Goal: Information Seeking & Learning: Learn about a topic

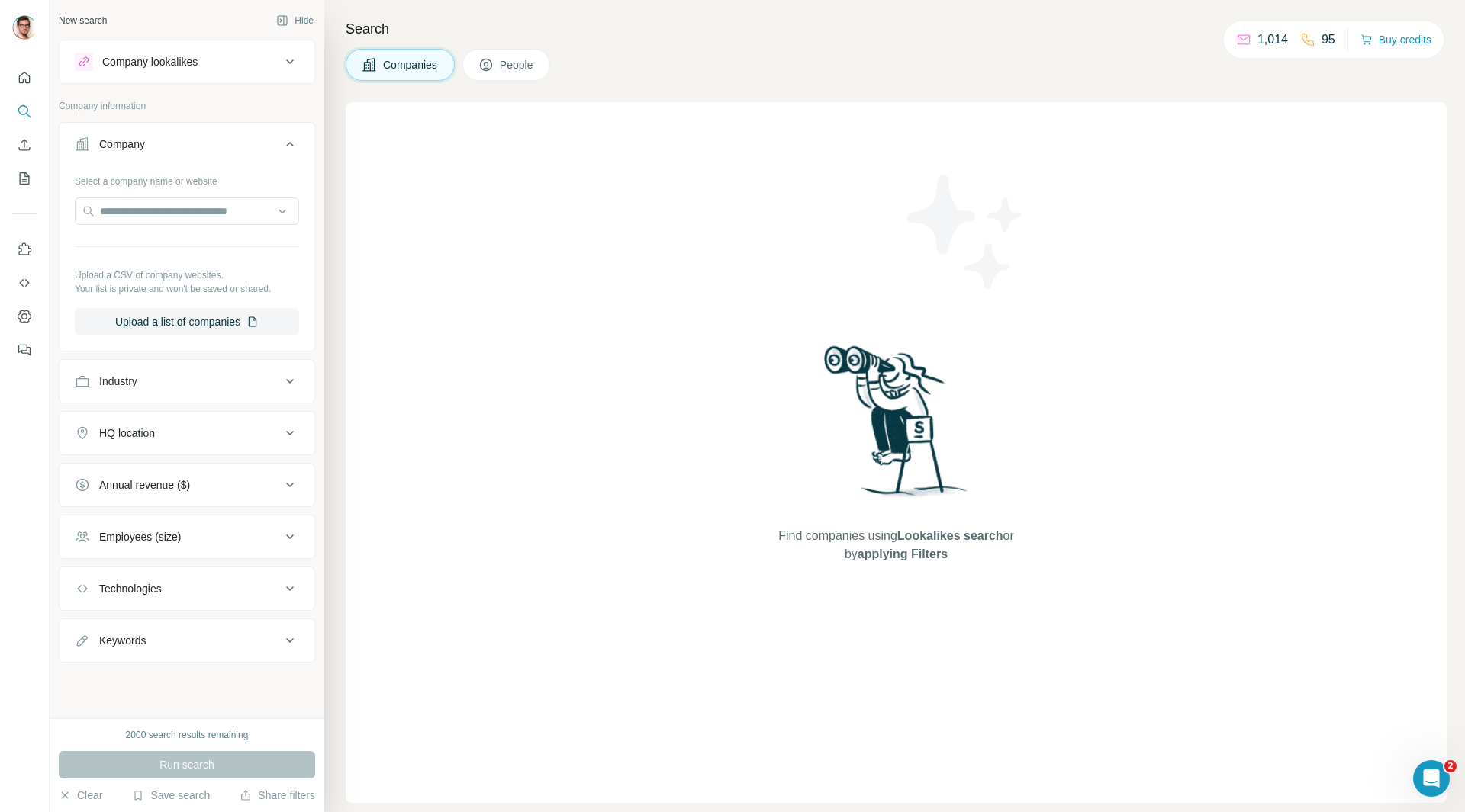
click at [237, 383] on div "Industry" at bounding box center [177, 381] width 206 height 15
click at [215, 419] on input at bounding box center [179, 419] width 188 height 17
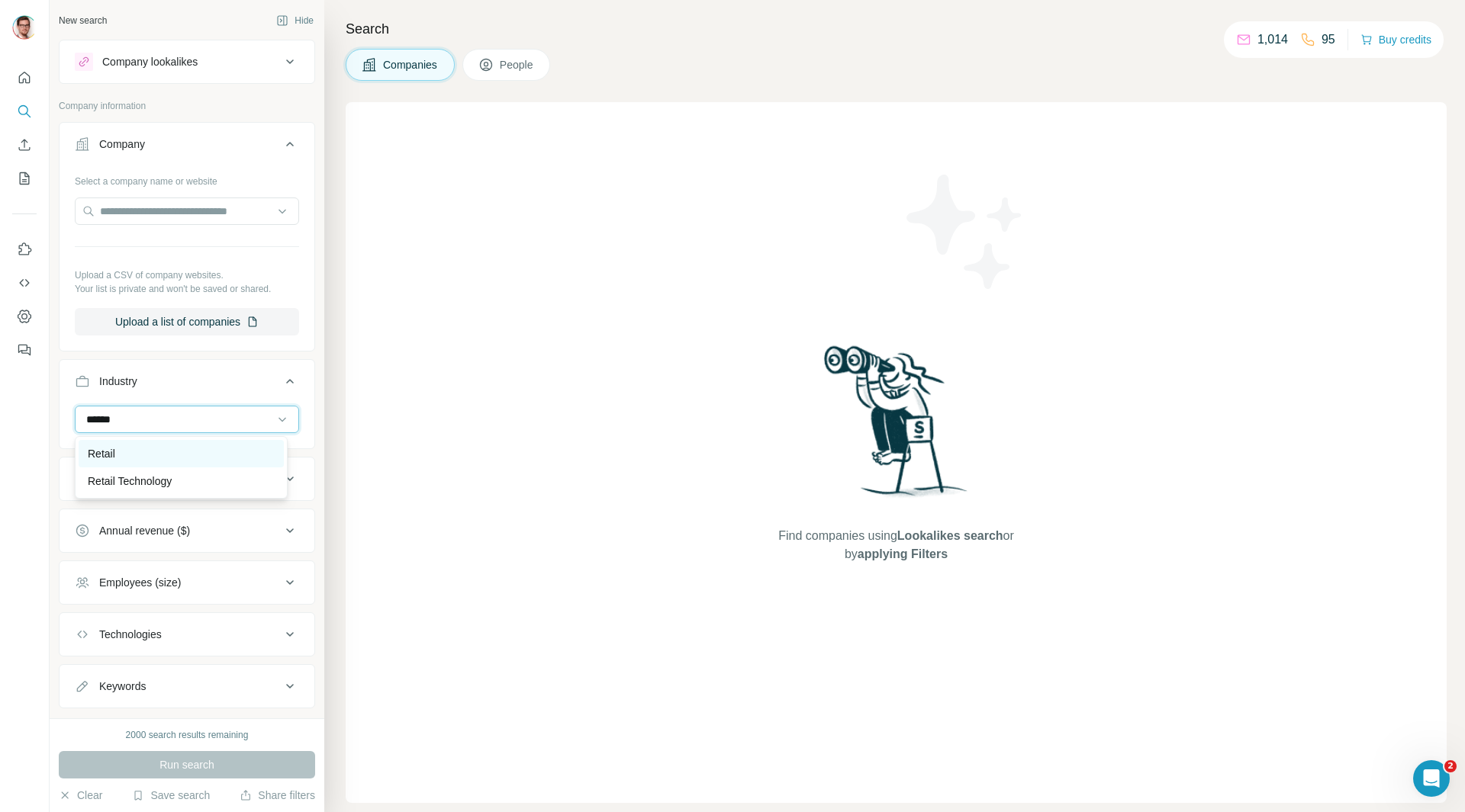
type input "******"
click at [133, 454] on div "Retail" at bounding box center [181, 454] width 187 height 15
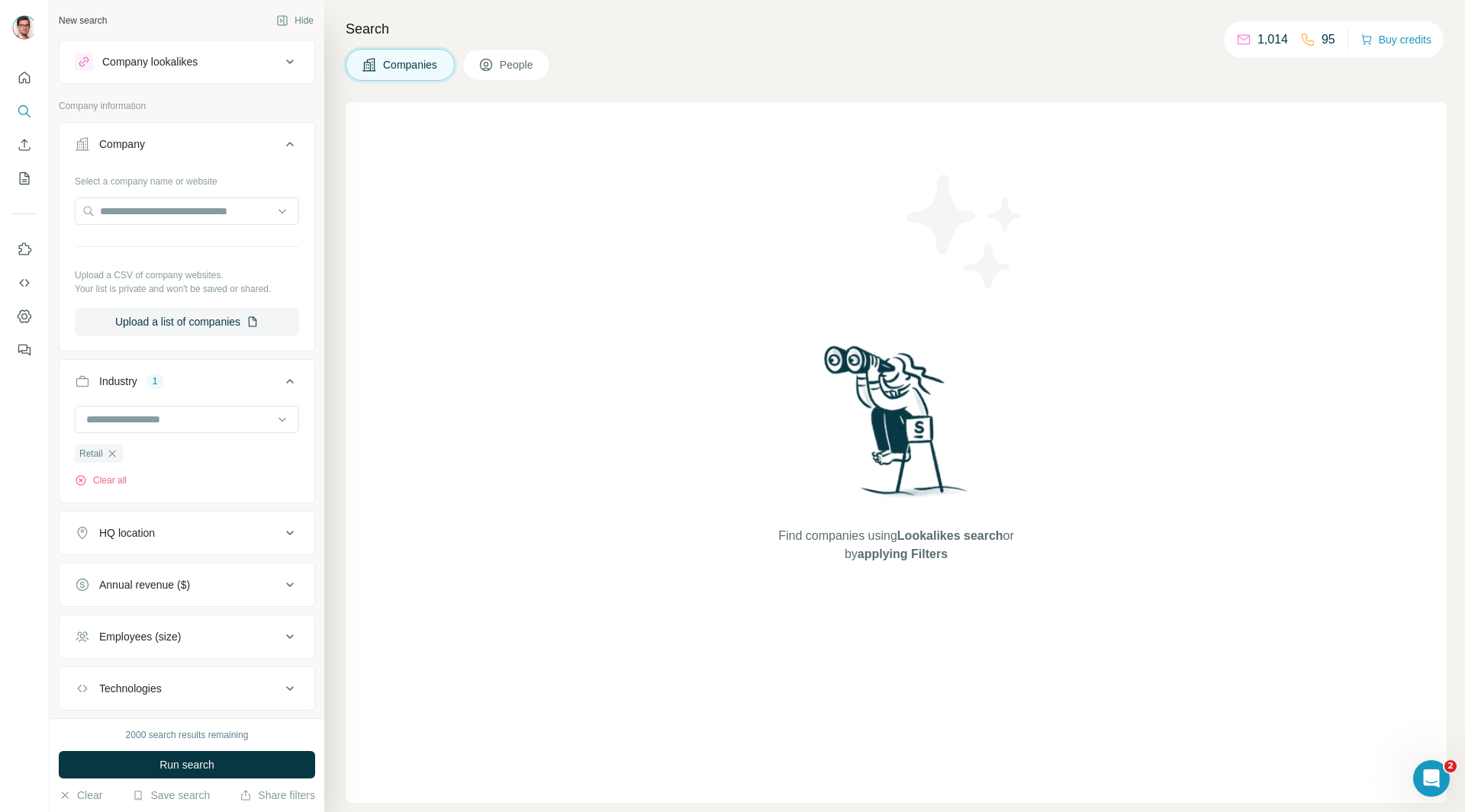
scroll to position [87, 0]
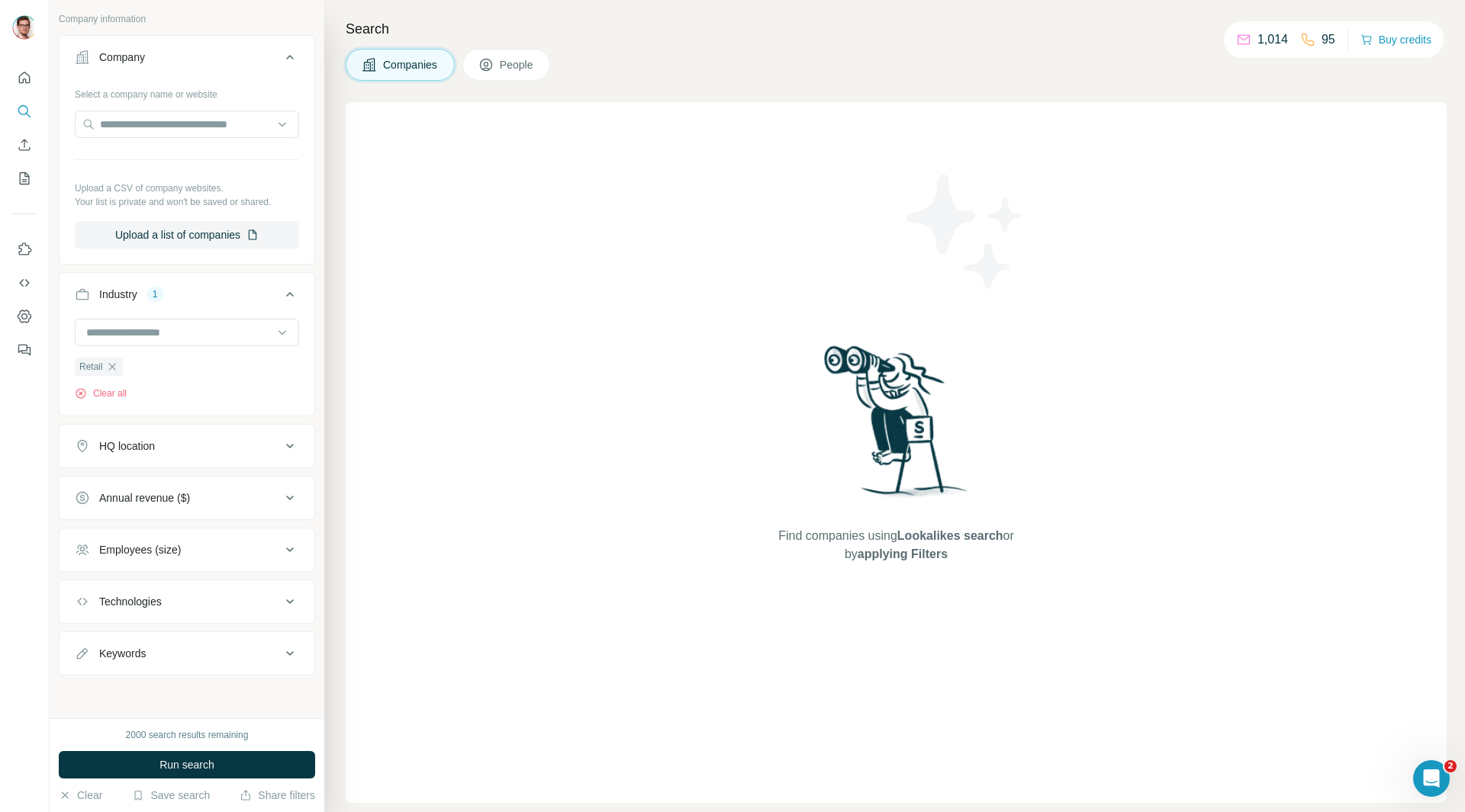
click at [244, 447] on div "HQ location" at bounding box center [177, 446] width 206 height 15
click at [201, 489] on input "text" at bounding box center [187, 484] width 224 height 27
type input "*******"
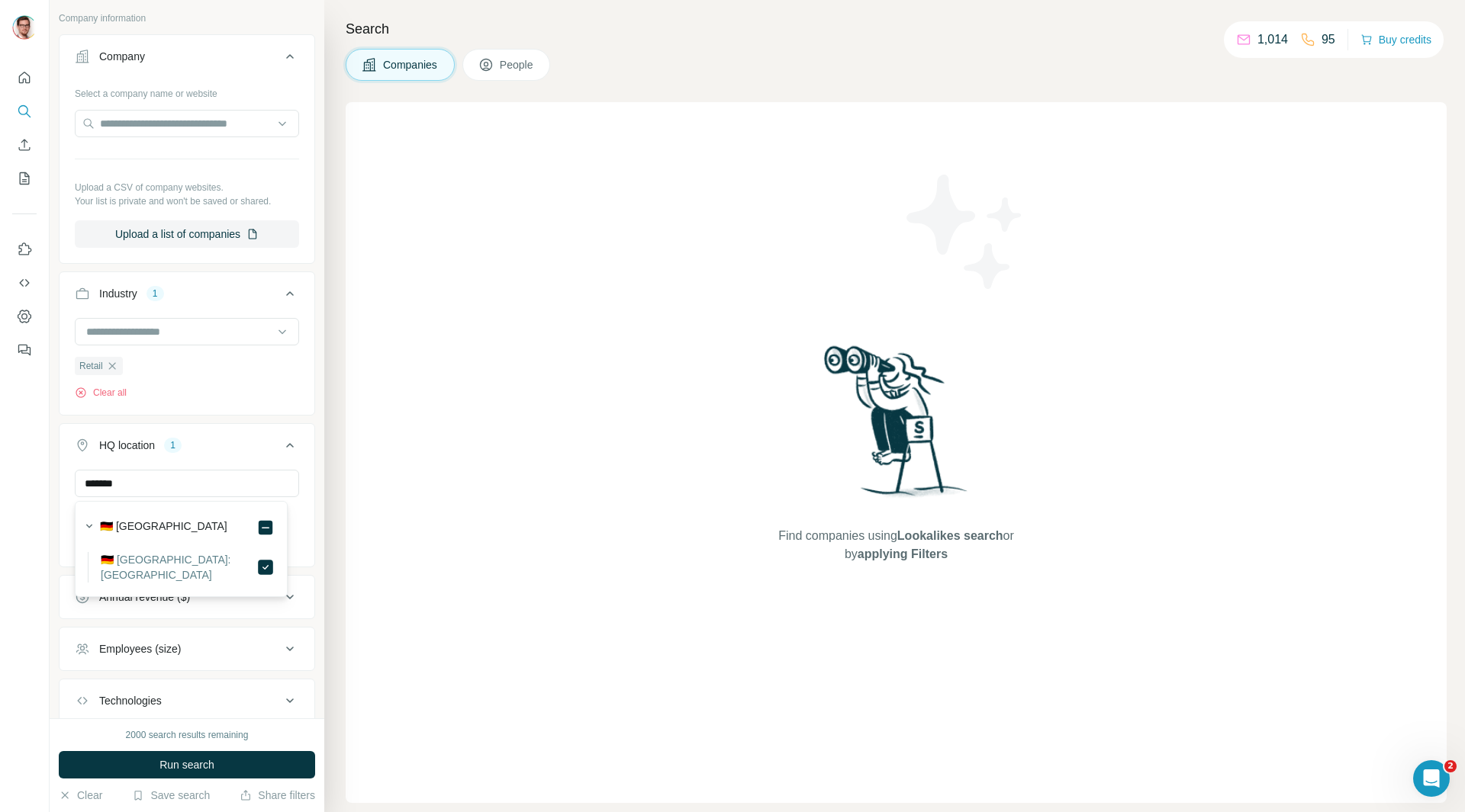
click at [33, 490] on div at bounding box center [25, 406] width 49 height 812
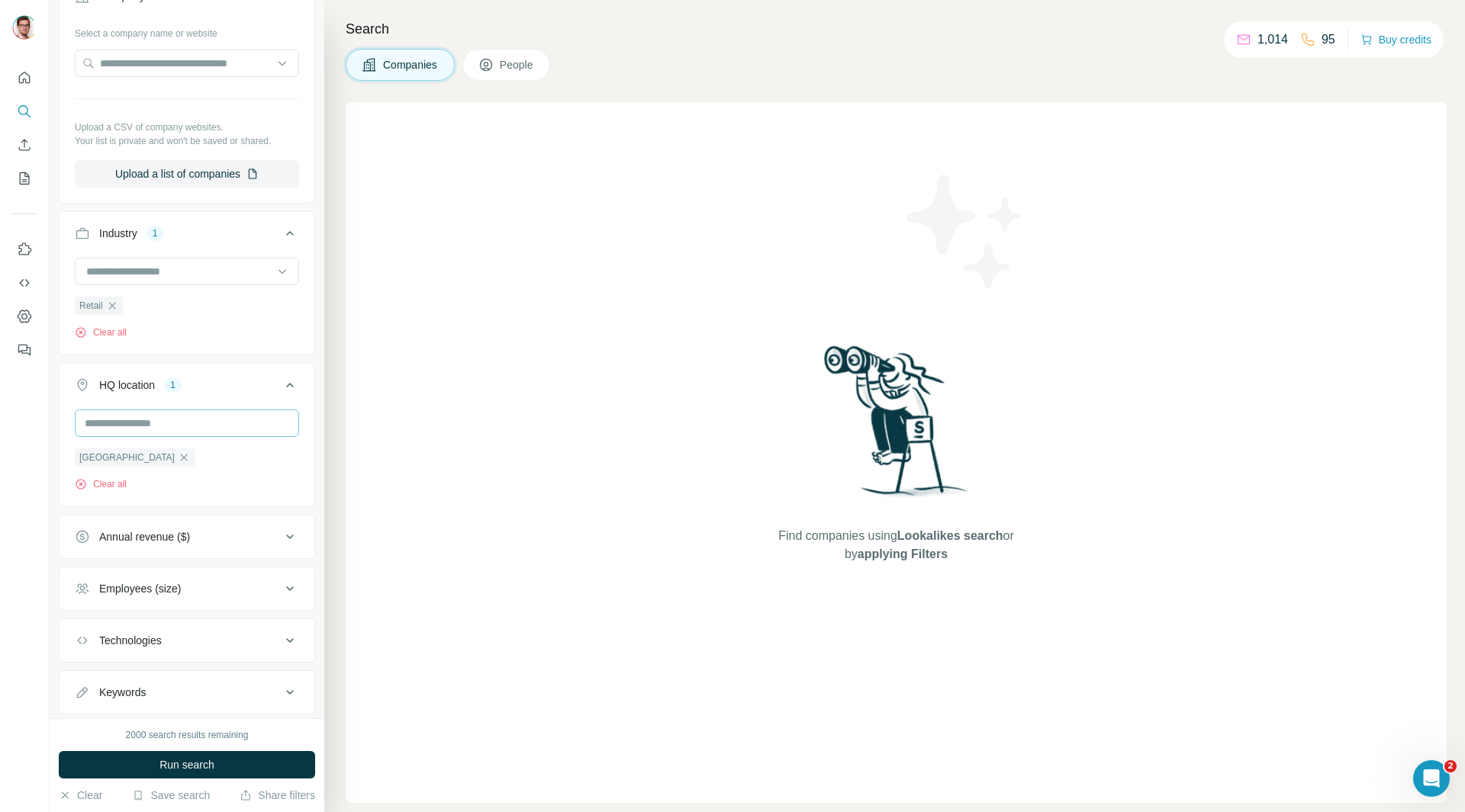
scroll to position [188, 0]
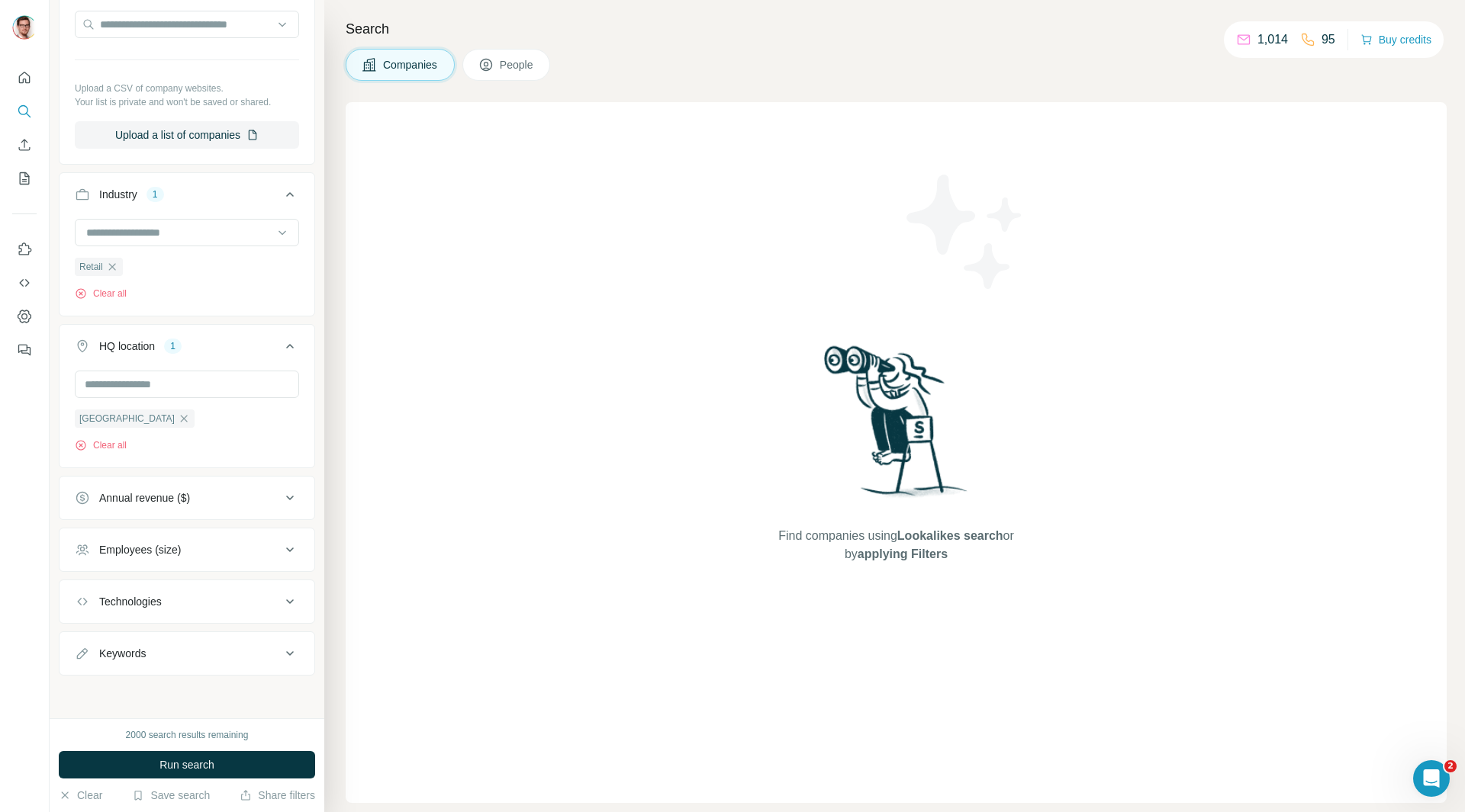
click at [268, 605] on div "Technologies" at bounding box center [177, 602] width 206 height 15
click at [239, 647] on input "text" at bounding box center [187, 638] width 224 height 27
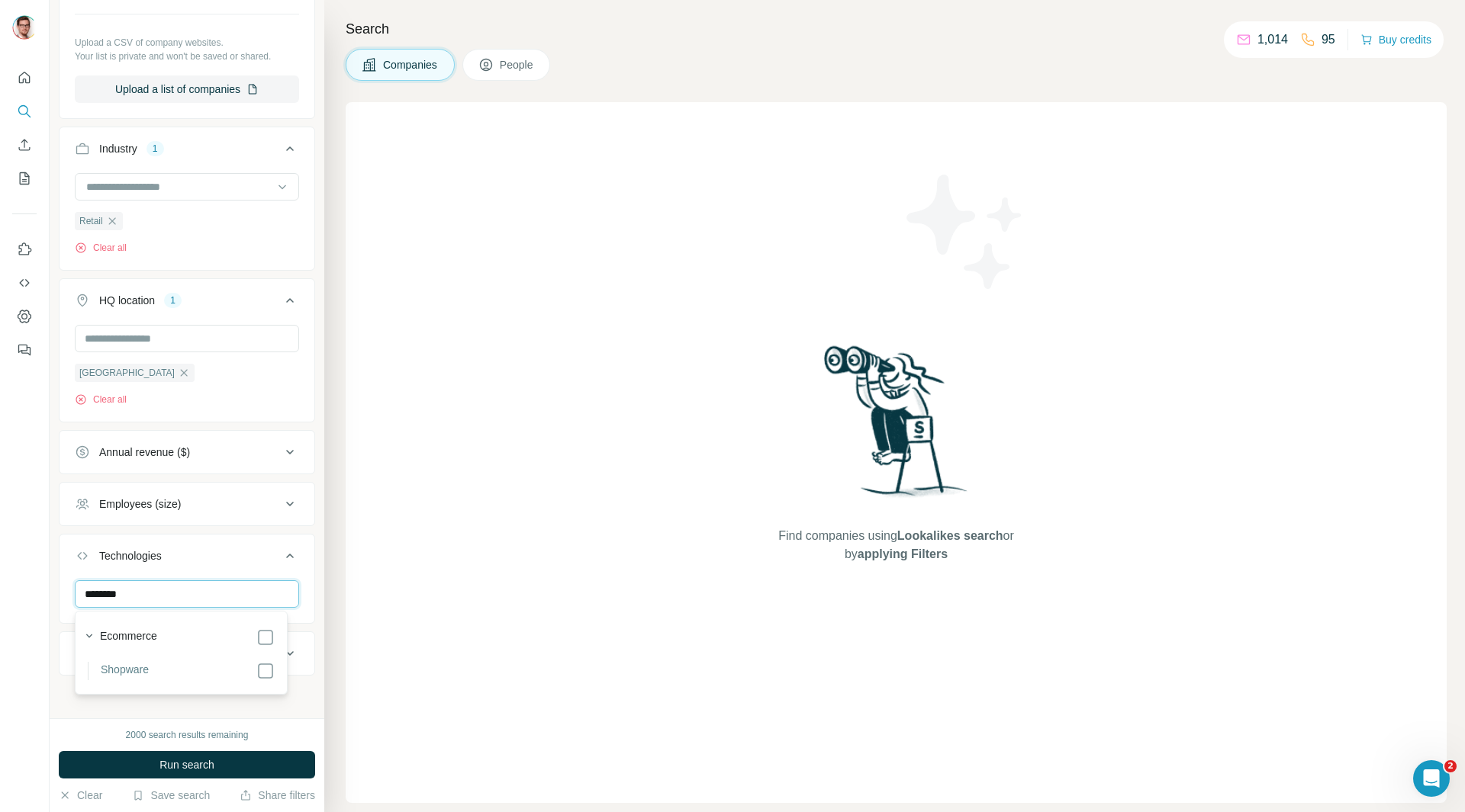
scroll to position [234, 0]
type input "********"
click at [0, 560] on div at bounding box center [25, 406] width 49 height 812
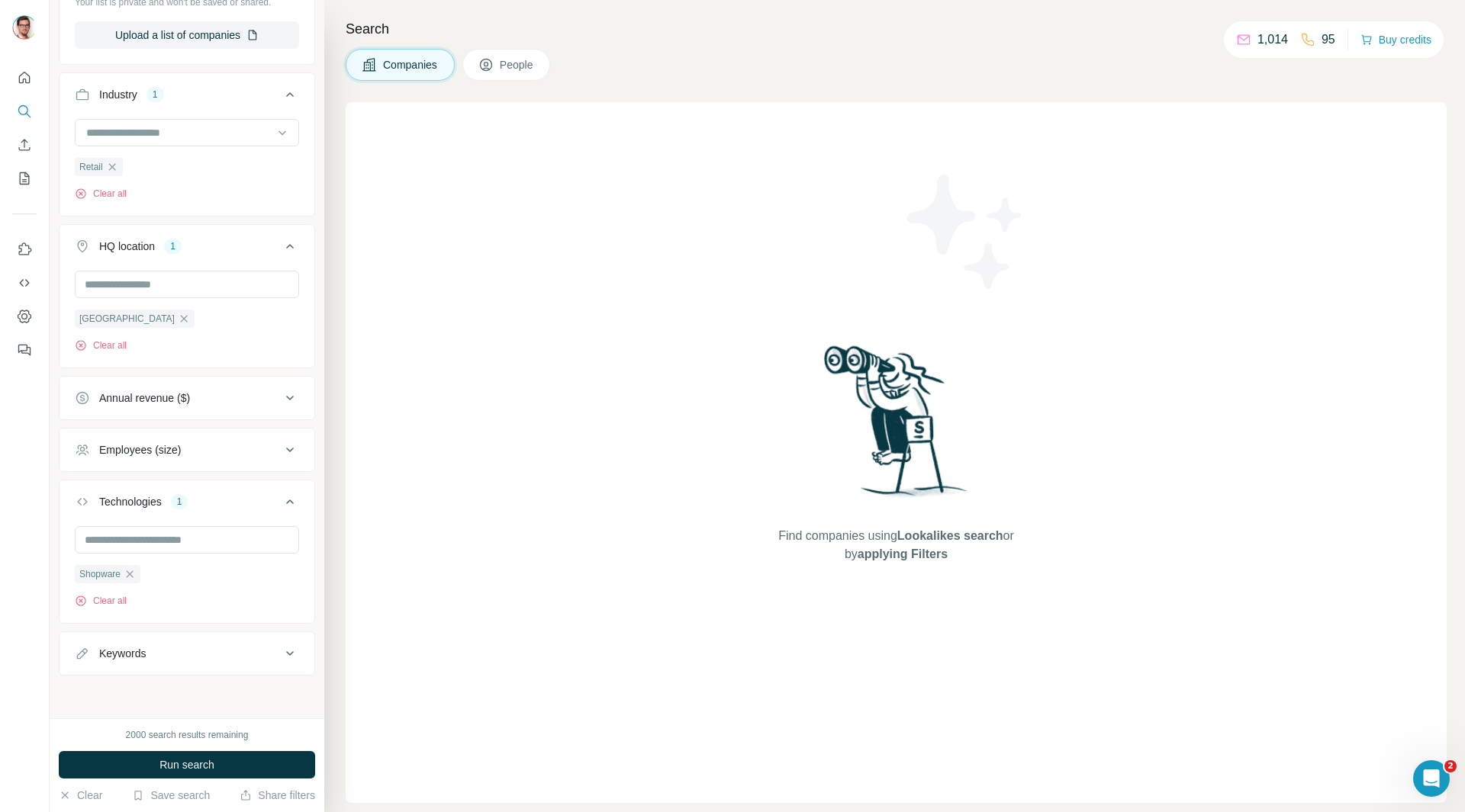
click at [266, 649] on div "Keywords" at bounding box center [177, 653] width 206 height 15
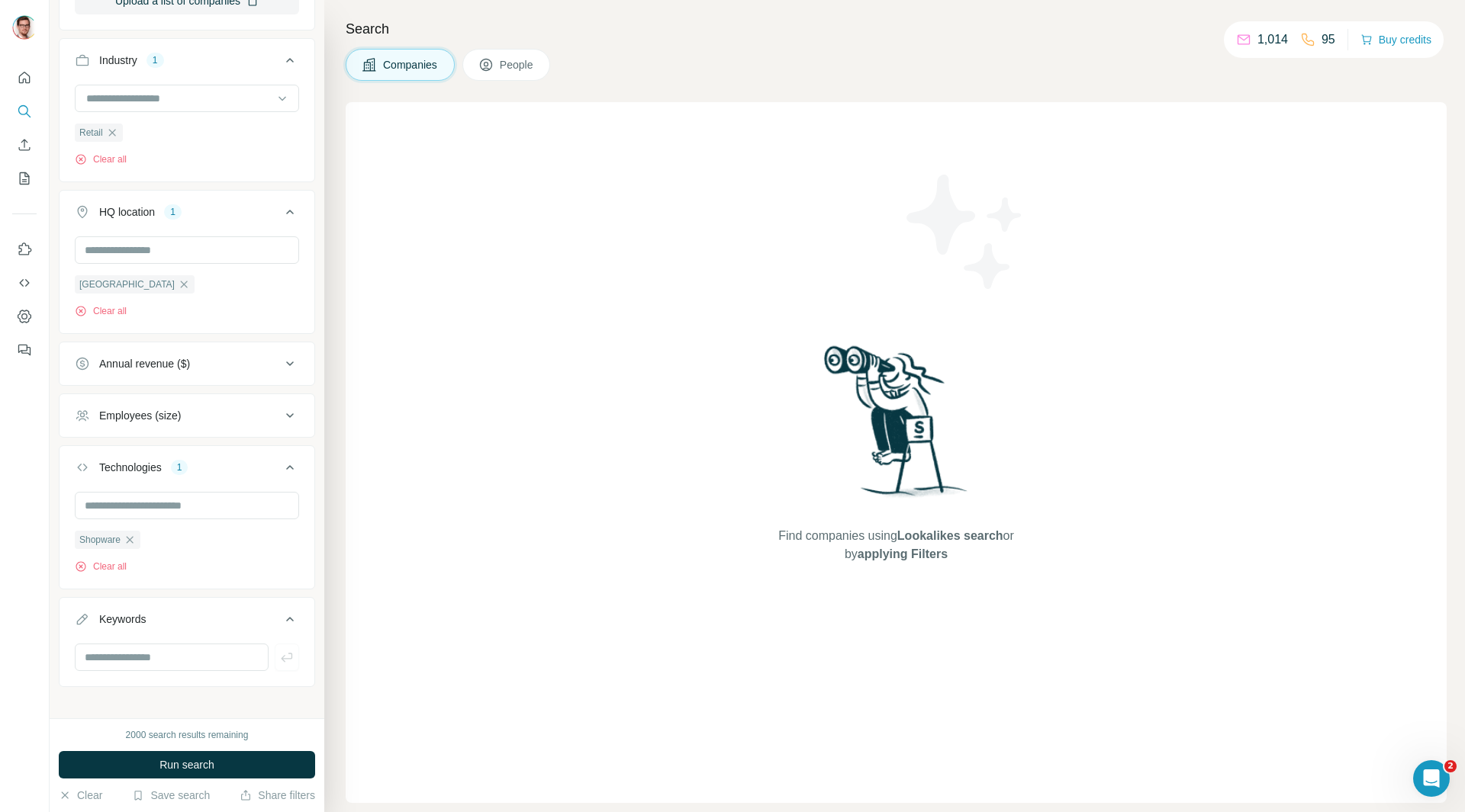
scroll to position [335, 0]
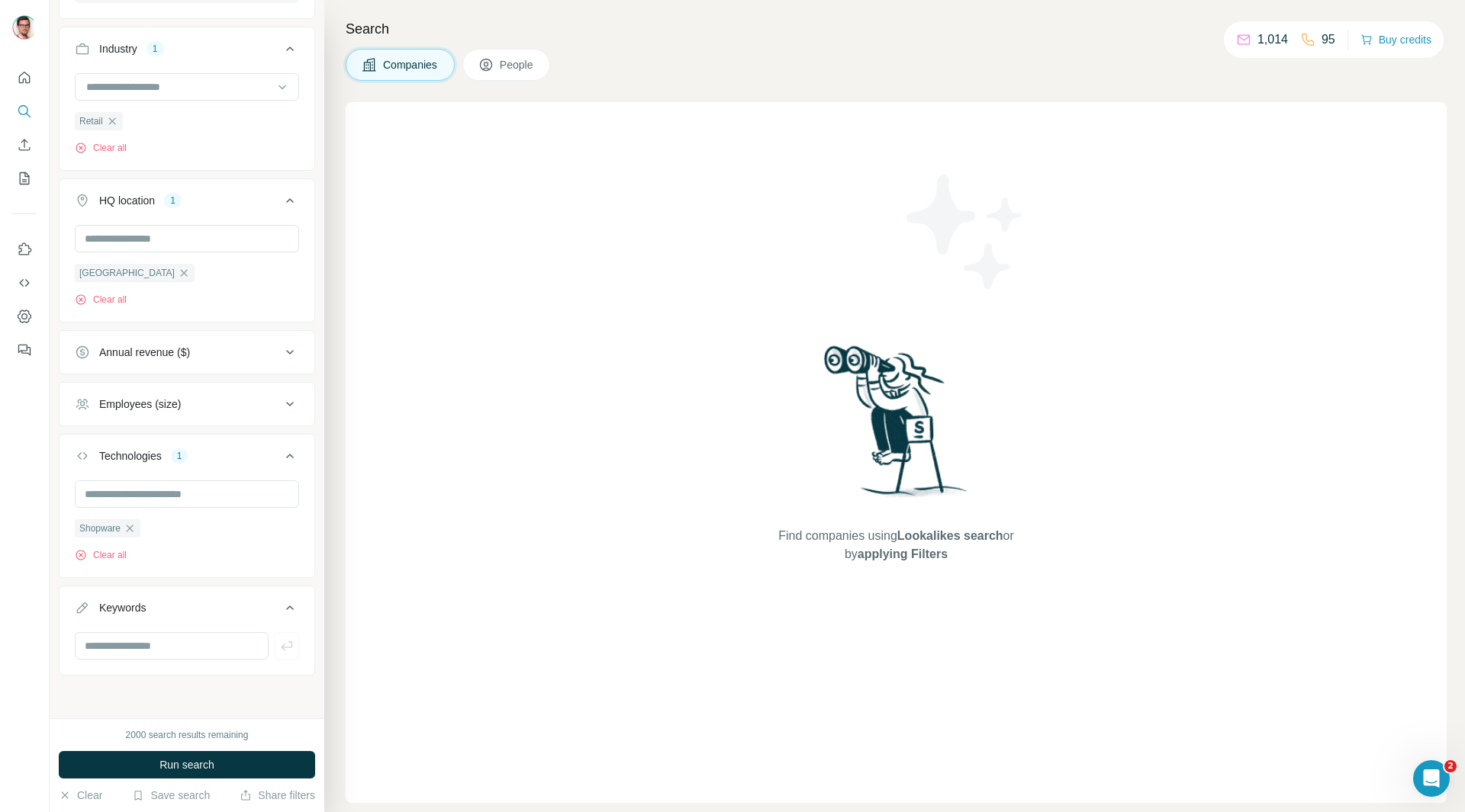
click at [244, 406] on div "Employees (size)" at bounding box center [177, 404] width 206 height 15
click at [111, 501] on ul "0-1 2-10 11-50 [PHONE_NUMBER] 501-1K 1K-5K 5K-10K 10K-50K 50K-100K 100K-500K 50…" at bounding box center [187, 591] width 224 height 329
click at [111, 491] on span "11-50" at bounding box center [110, 492] width 34 height 15
click at [112, 531] on ul "0-1 2-10 11-50 [PHONE_NUMBER] 501-1K 1K-5K 5K-10K 10K-50K 50K-100K 100K-500K 50…" at bounding box center [187, 591] width 224 height 329
click at [115, 570] on span "501-1K" at bounding box center [114, 577] width 41 height 15
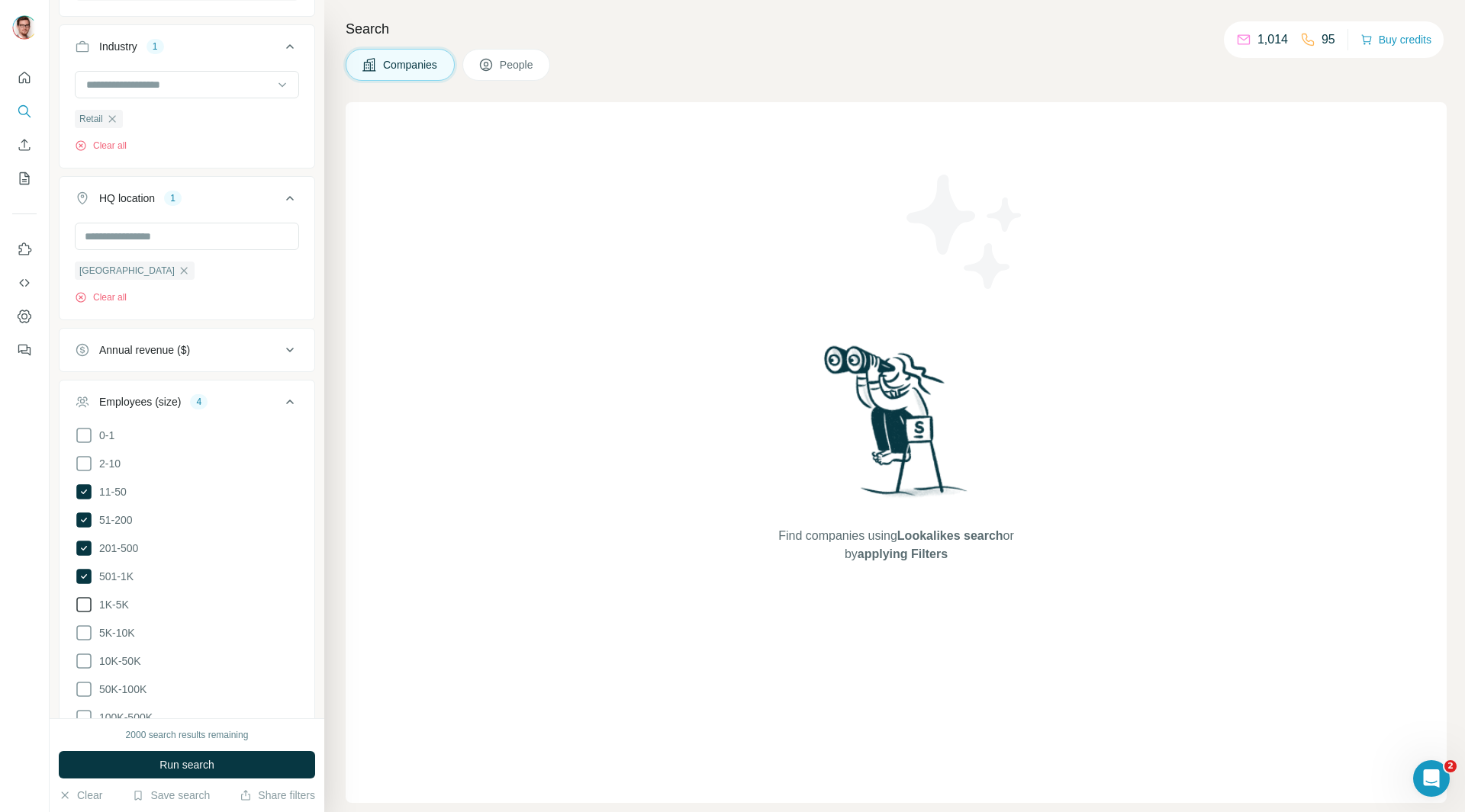
click at [117, 607] on span "1K-5K" at bounding box center [111, 605] width 36 height 15
click at [281, 402] on icon at bounding box center [290, 402] width 19 height 19
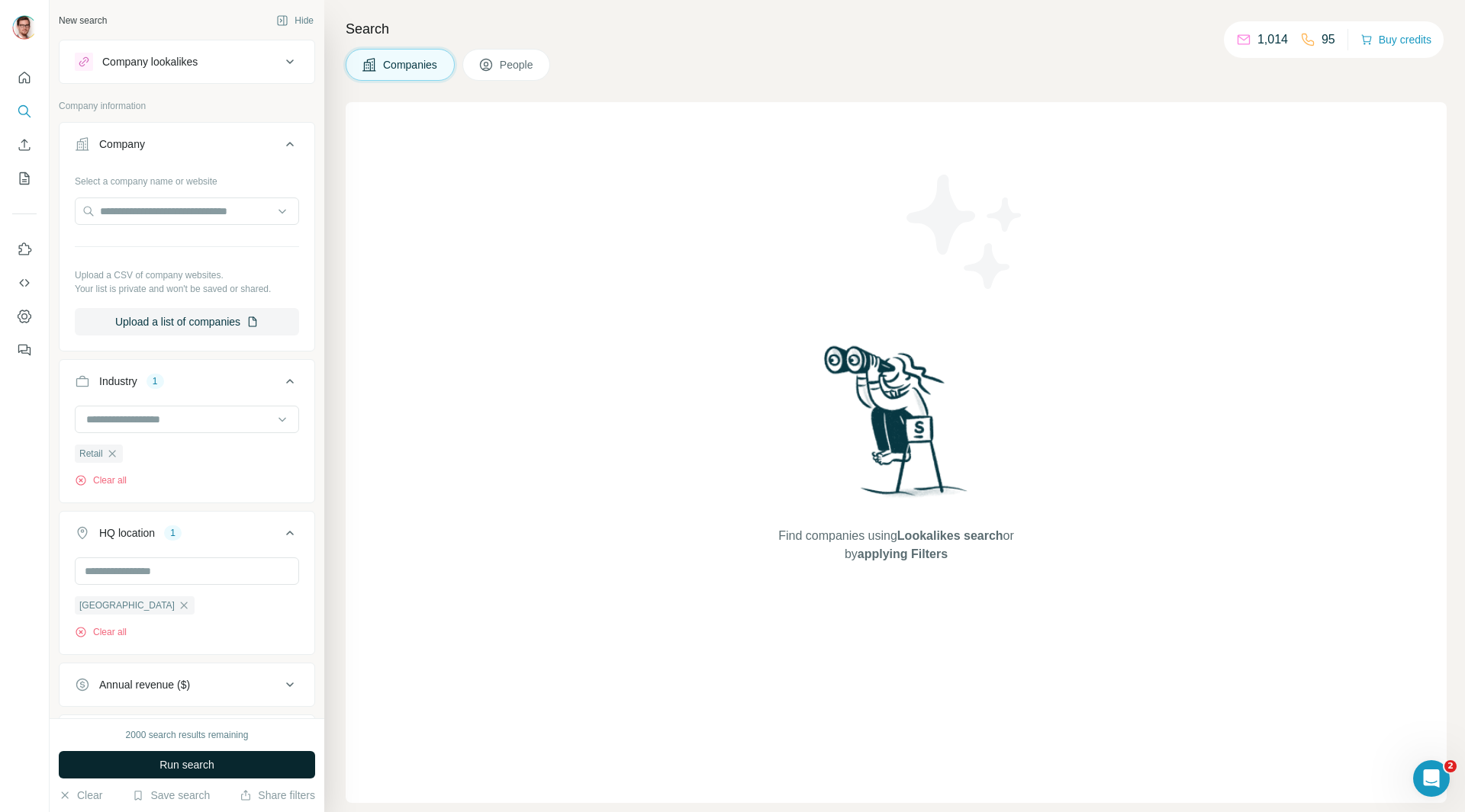
scroll to position [335, 0]
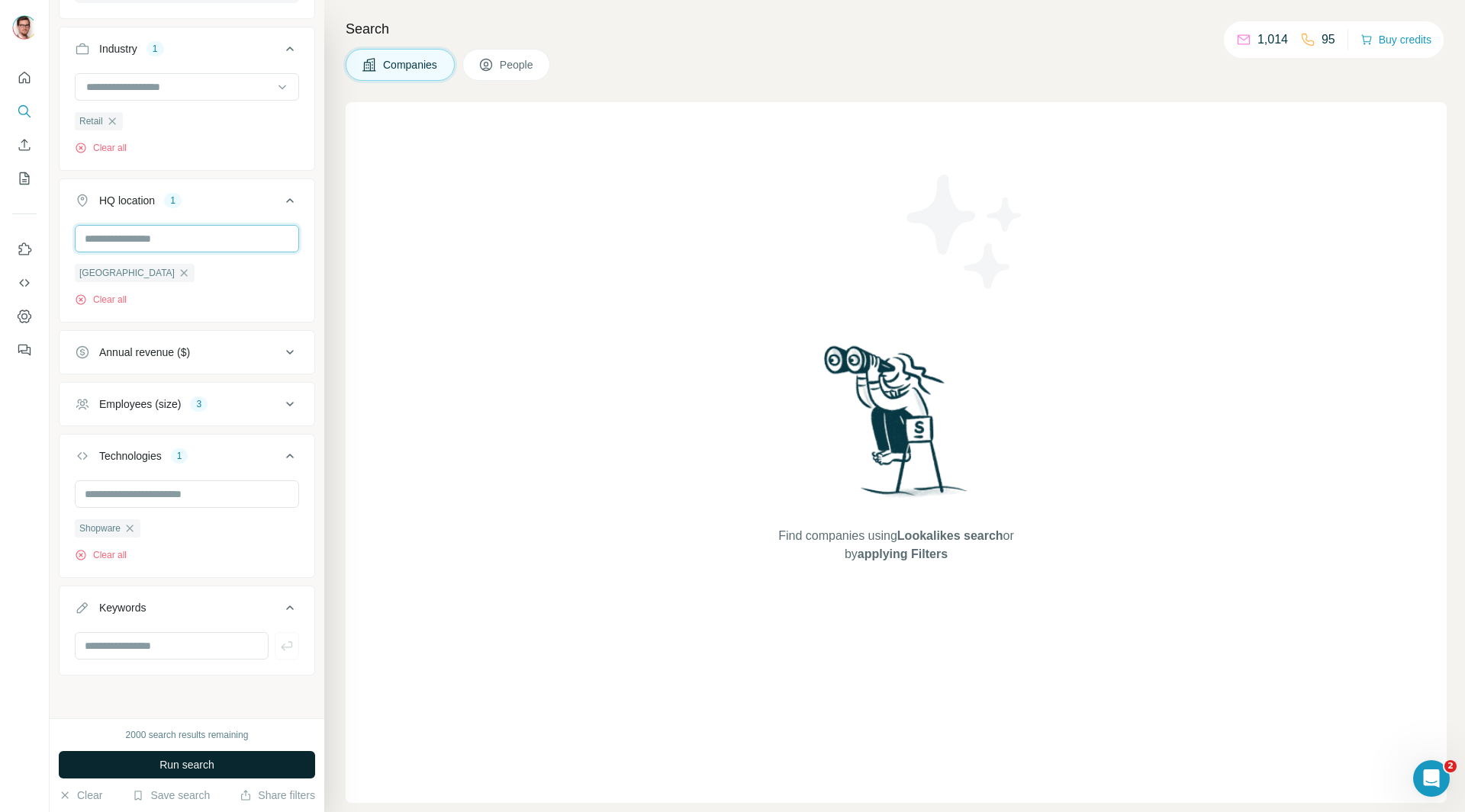
click at [158, 244] on input "text" at bounding box center [187, 238] width 224 height 27
type input "******"
click at [176, 234] on input "******" at bounding box center [187, 238] width 224 height 27
click at [300, 199] on button "HQ location 1" at bounding box center [187, 204] width 255 height 42
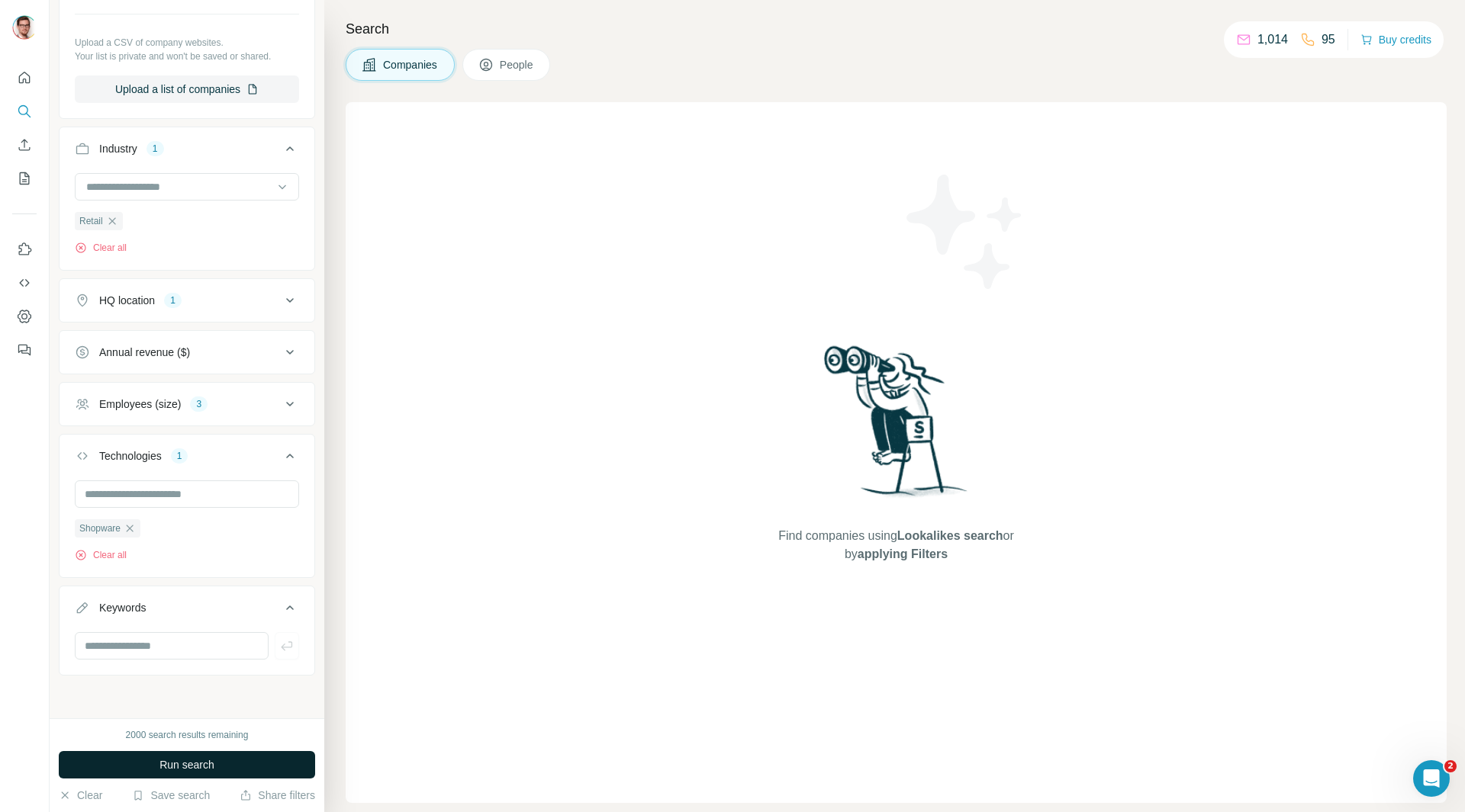
scroll to position [234, 0]
click at [216, 767] on button "Run search" at bounding box center [187, 764] width 256 height 27
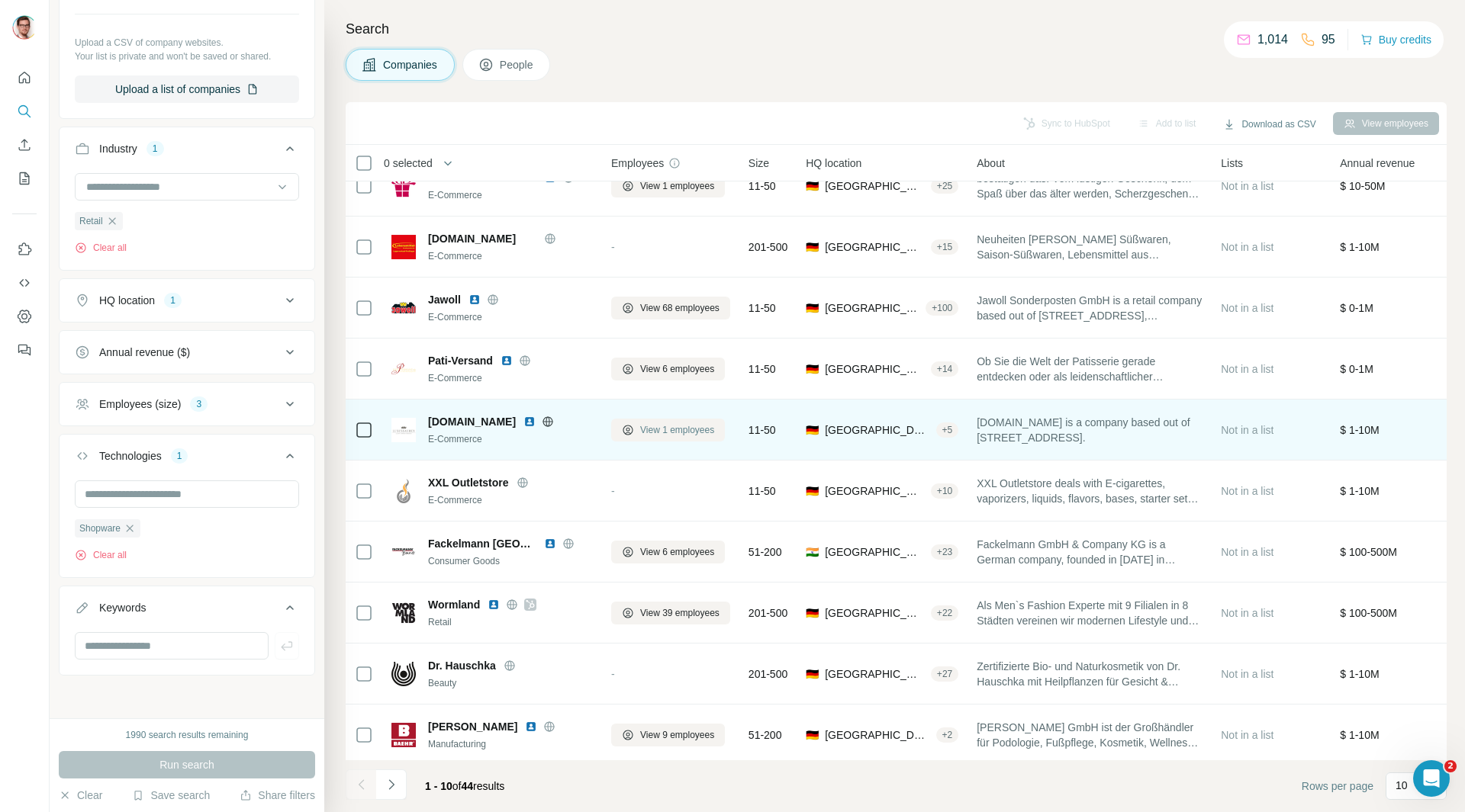
scroll to position [39, 0]
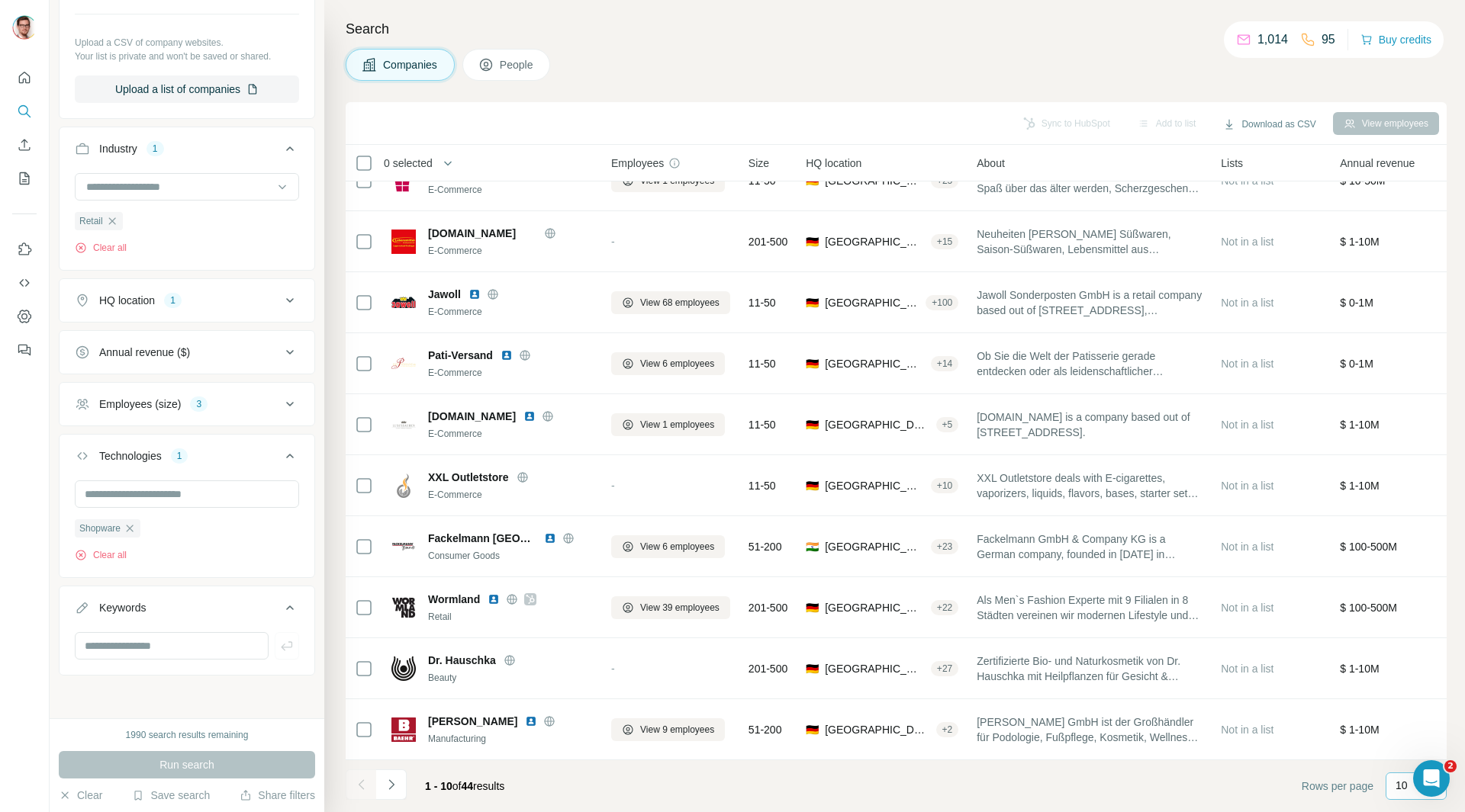
click at [1395, 783] on p "10" at bounding box center [1401, 786] width 12 height 15
click at [1406, 664] on p "60" at bounding box center [1405, 669] width 12 height 15
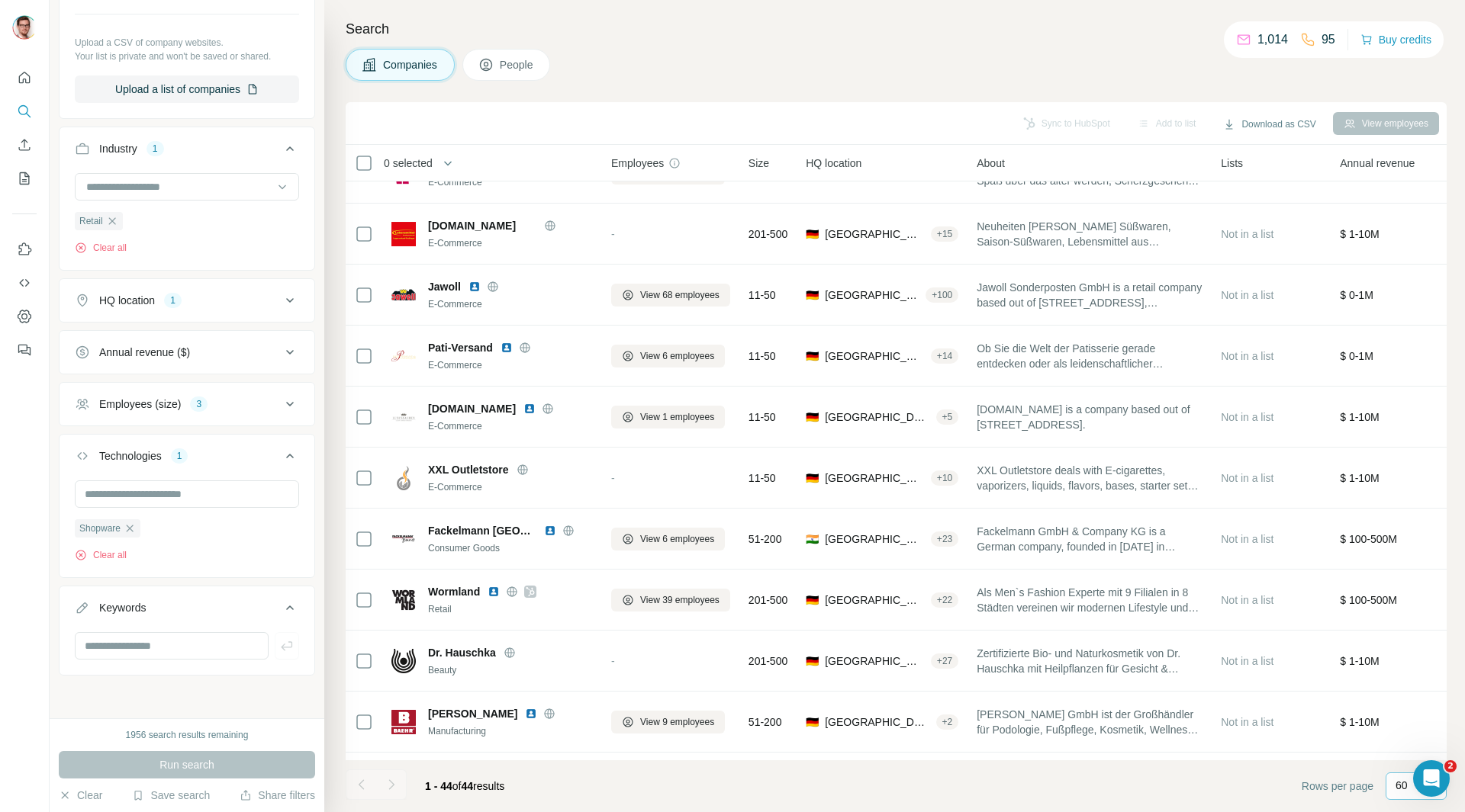
click at [258, 297] on div "HQ location 1" at bounding box center [177, 300] width 206 height 15
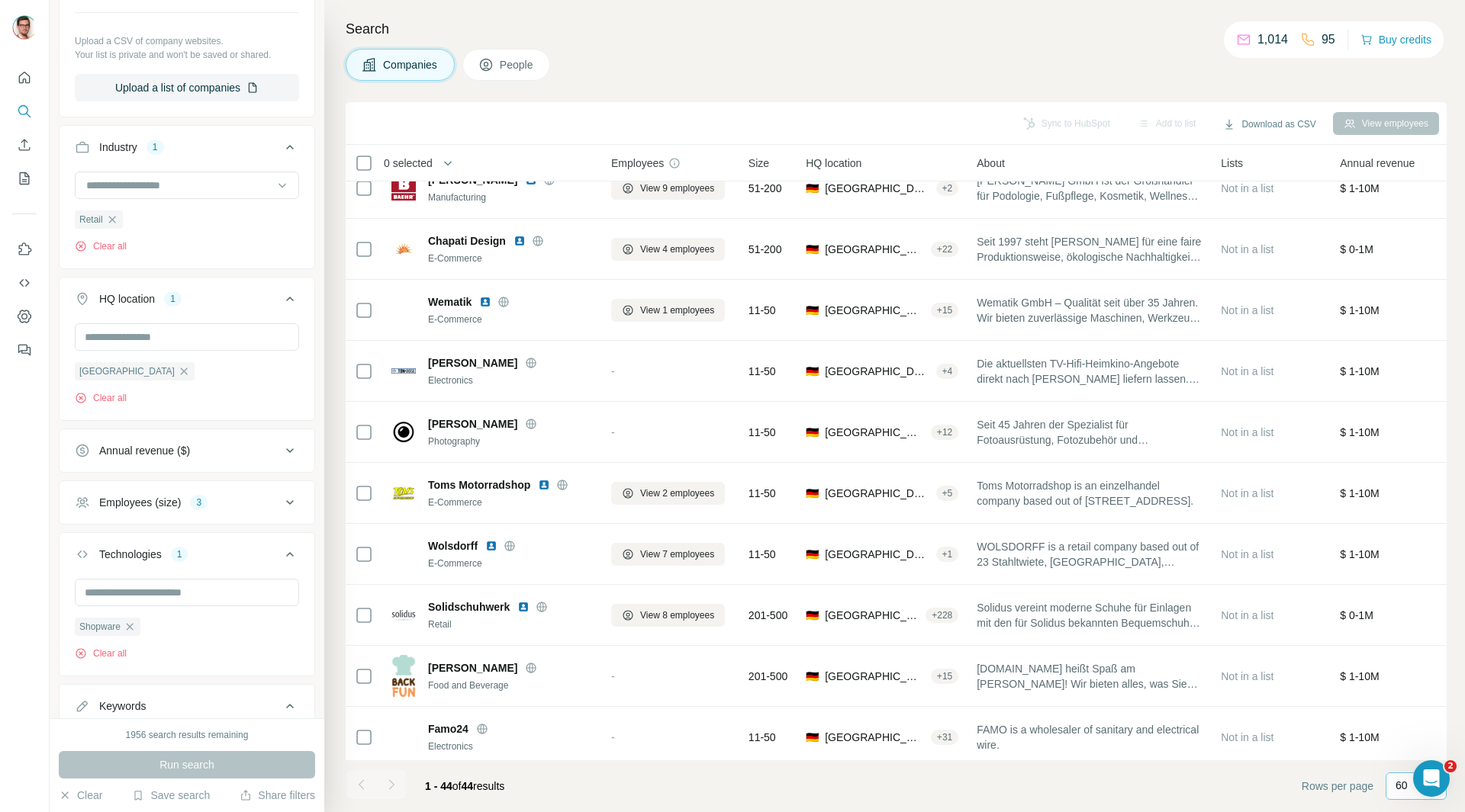
scroll to position [649, 0]
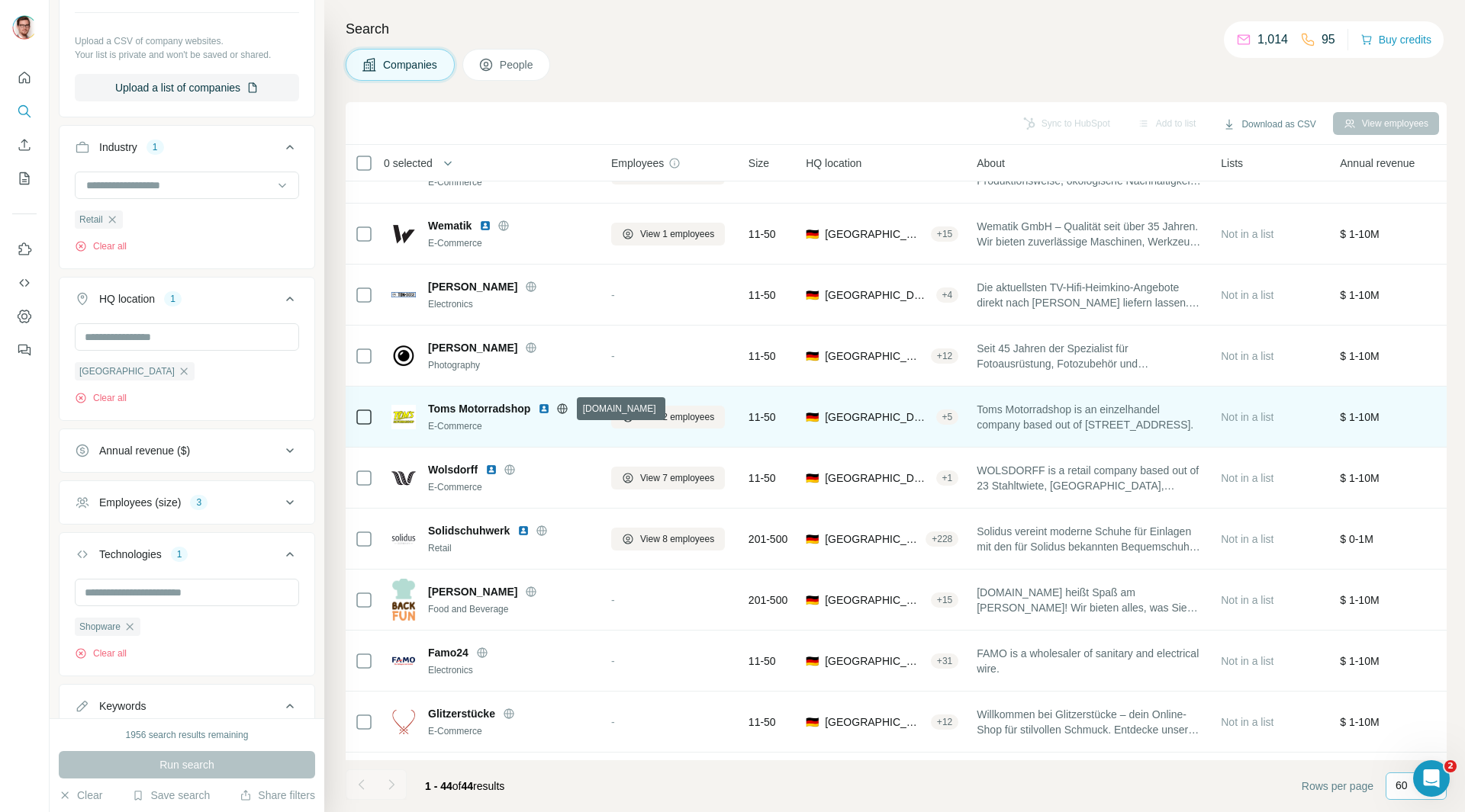
click at [563, 411] on icon at bounding box center [563, 408] width 3 height 10
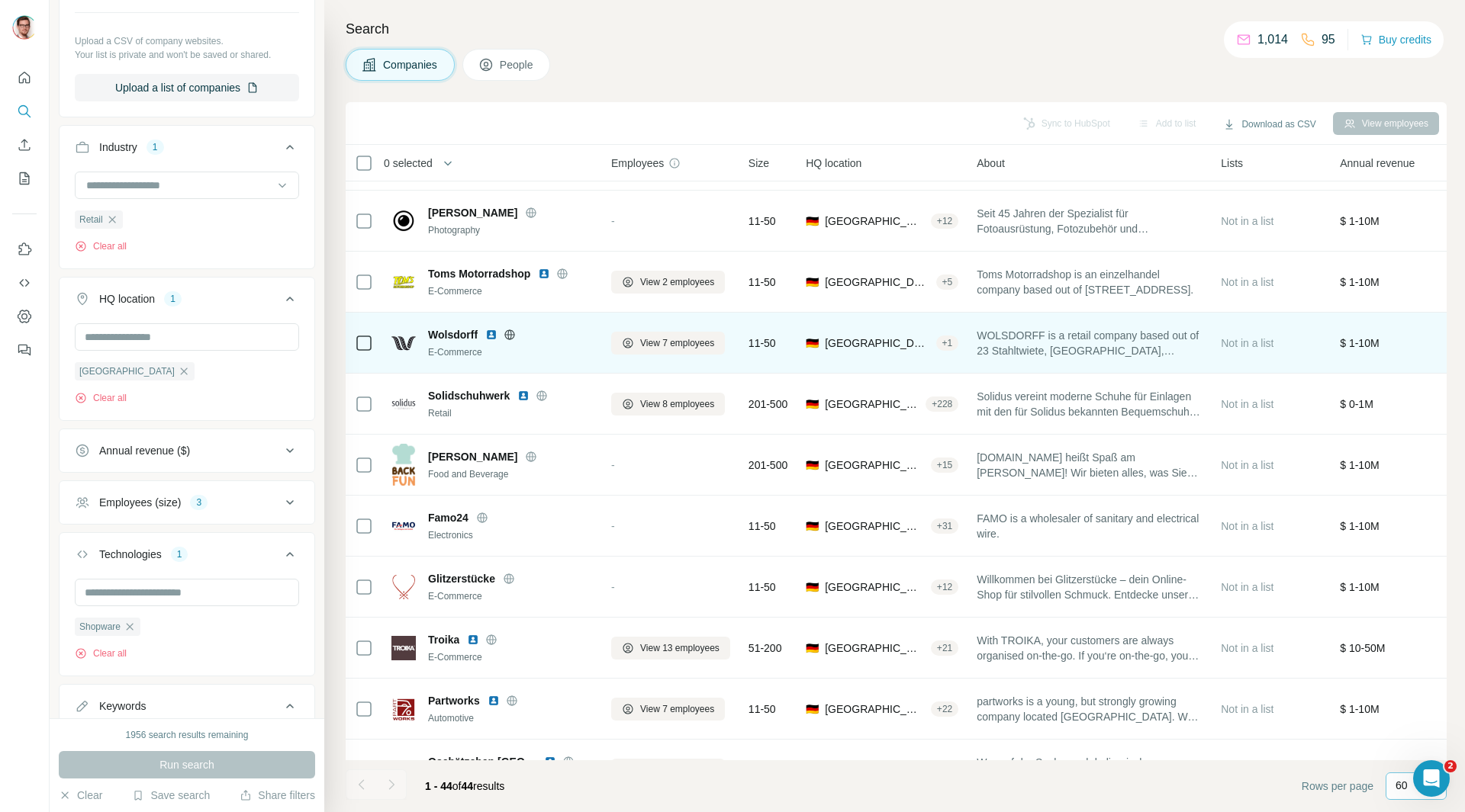
scroll to position [802, 0]
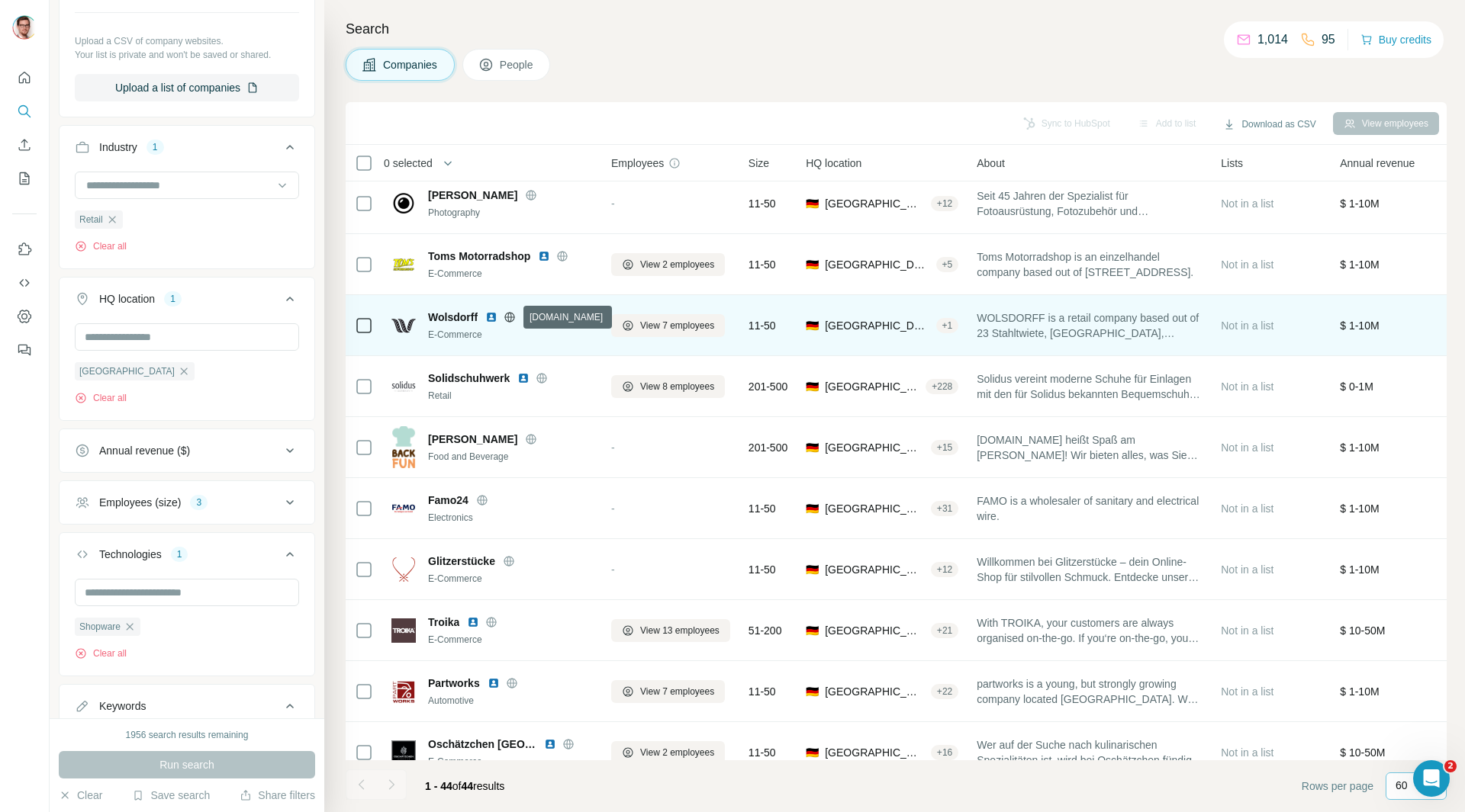
click at [510, 317] on icon at bounding box center [510, 316] width 10 height 1
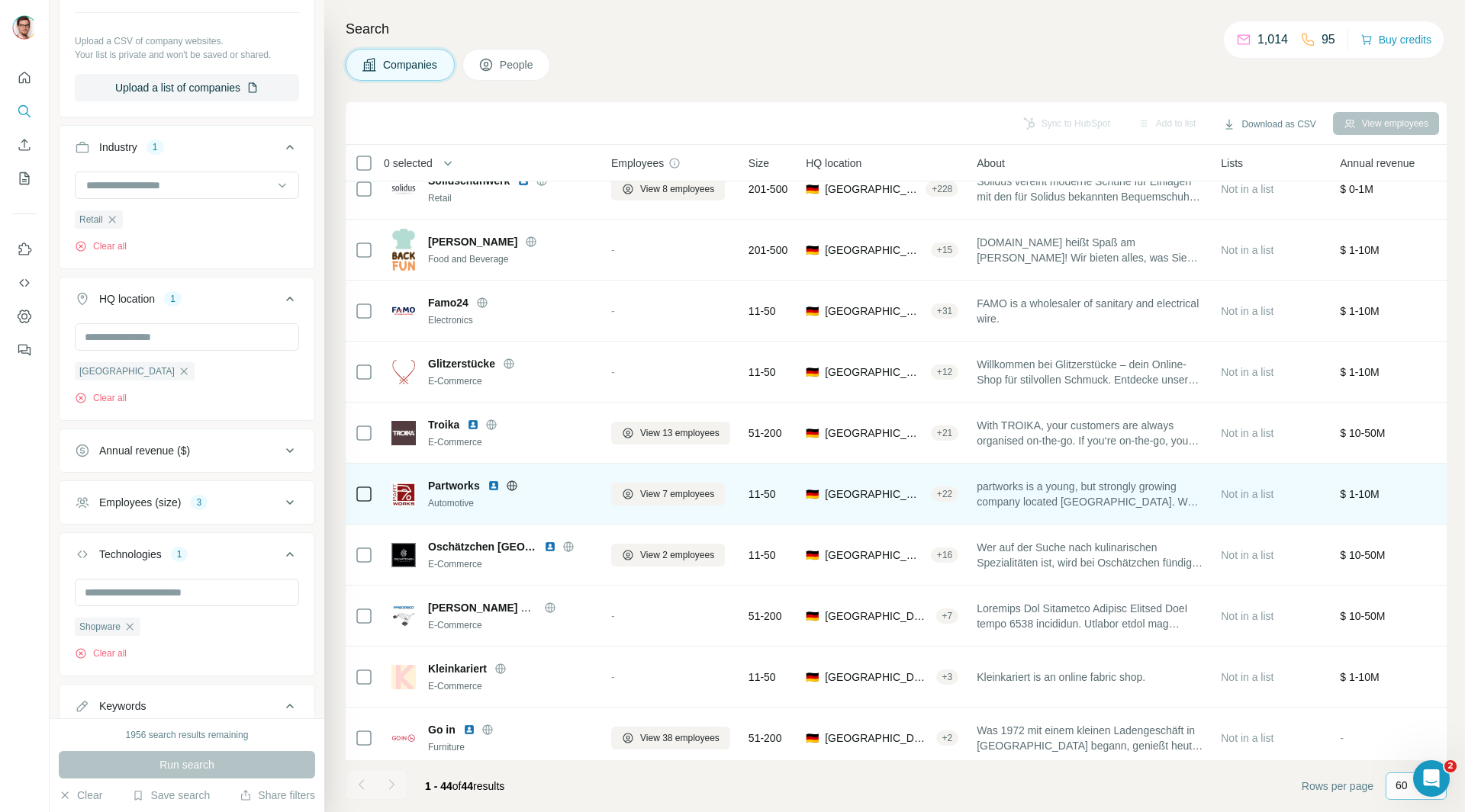
scroll to position [1106, 0]
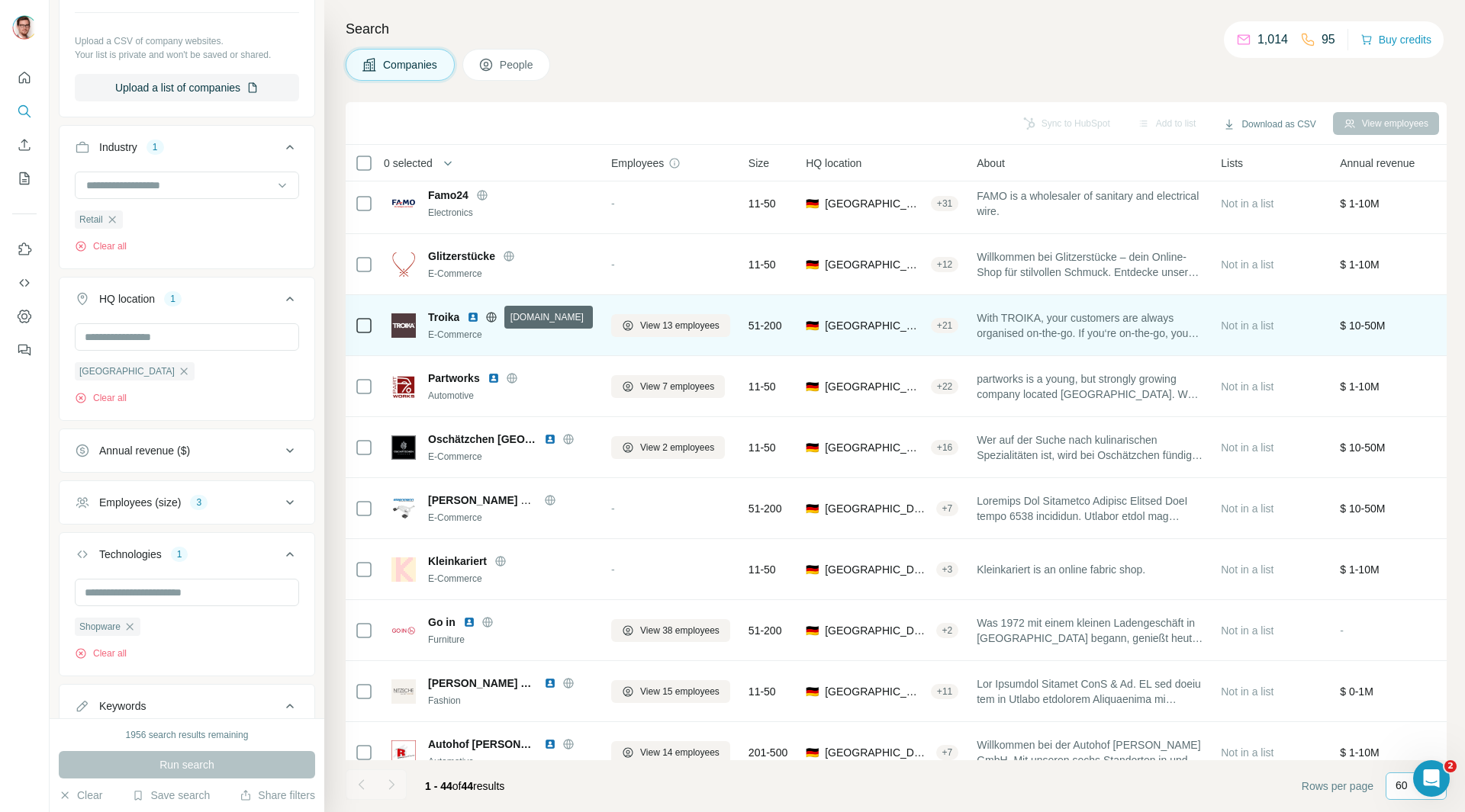
click at [495, 316] on icon at bounding box center [491, 316] width 10 height 1
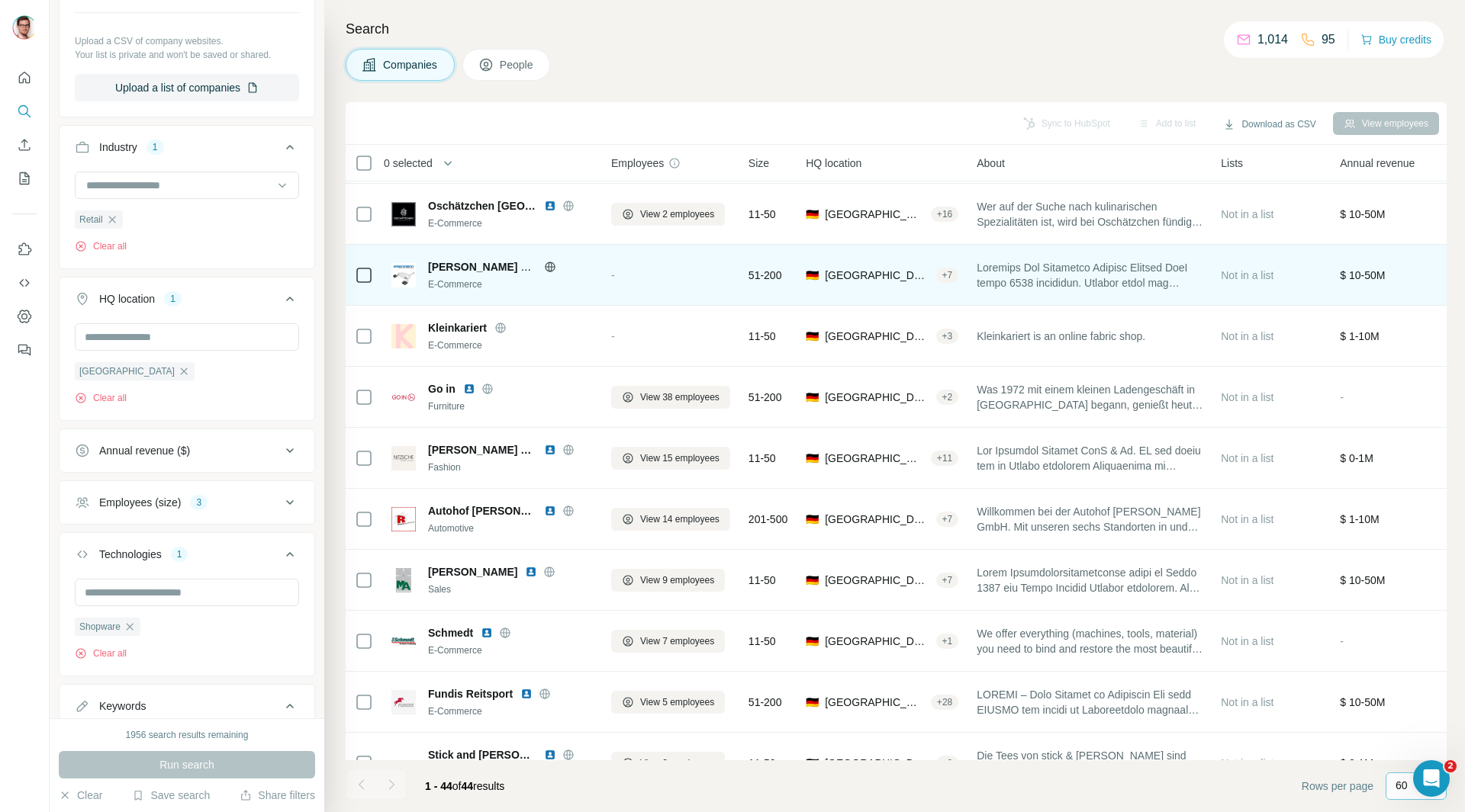
scroll to position [1564, 0]
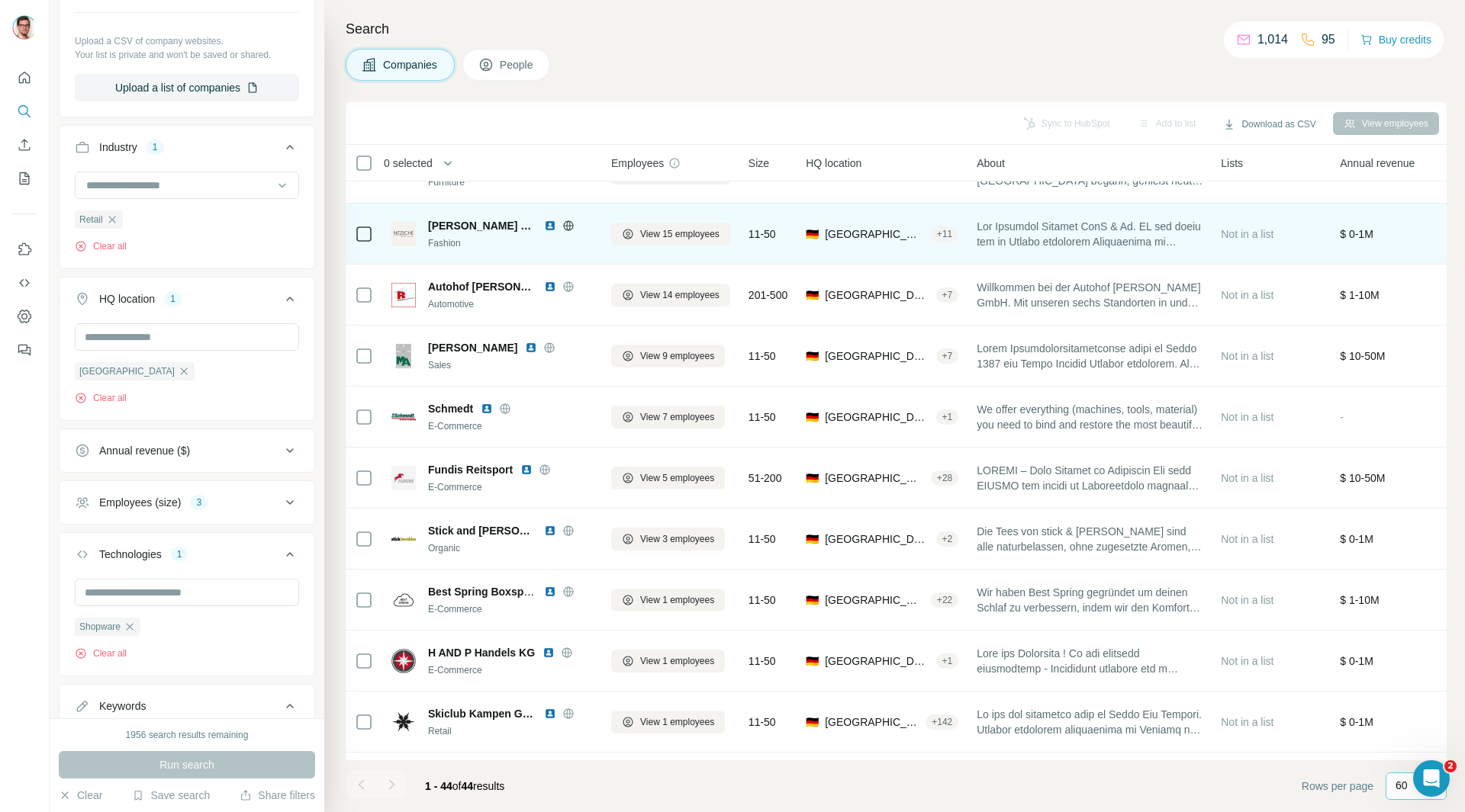
click at [564, 230] on icon at bounding box center [568, 226] width 10 height 10
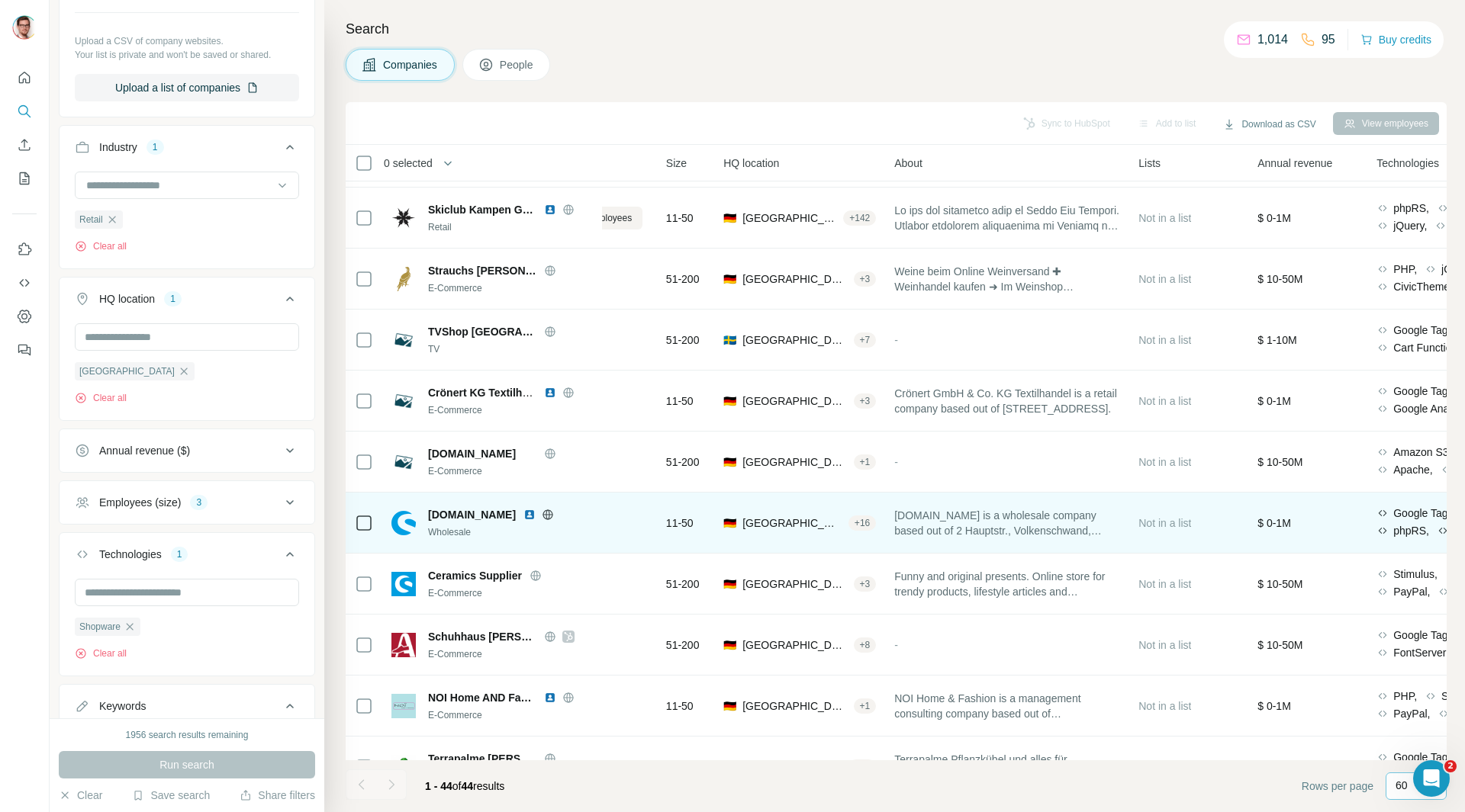
scroll to position [2072, 87]
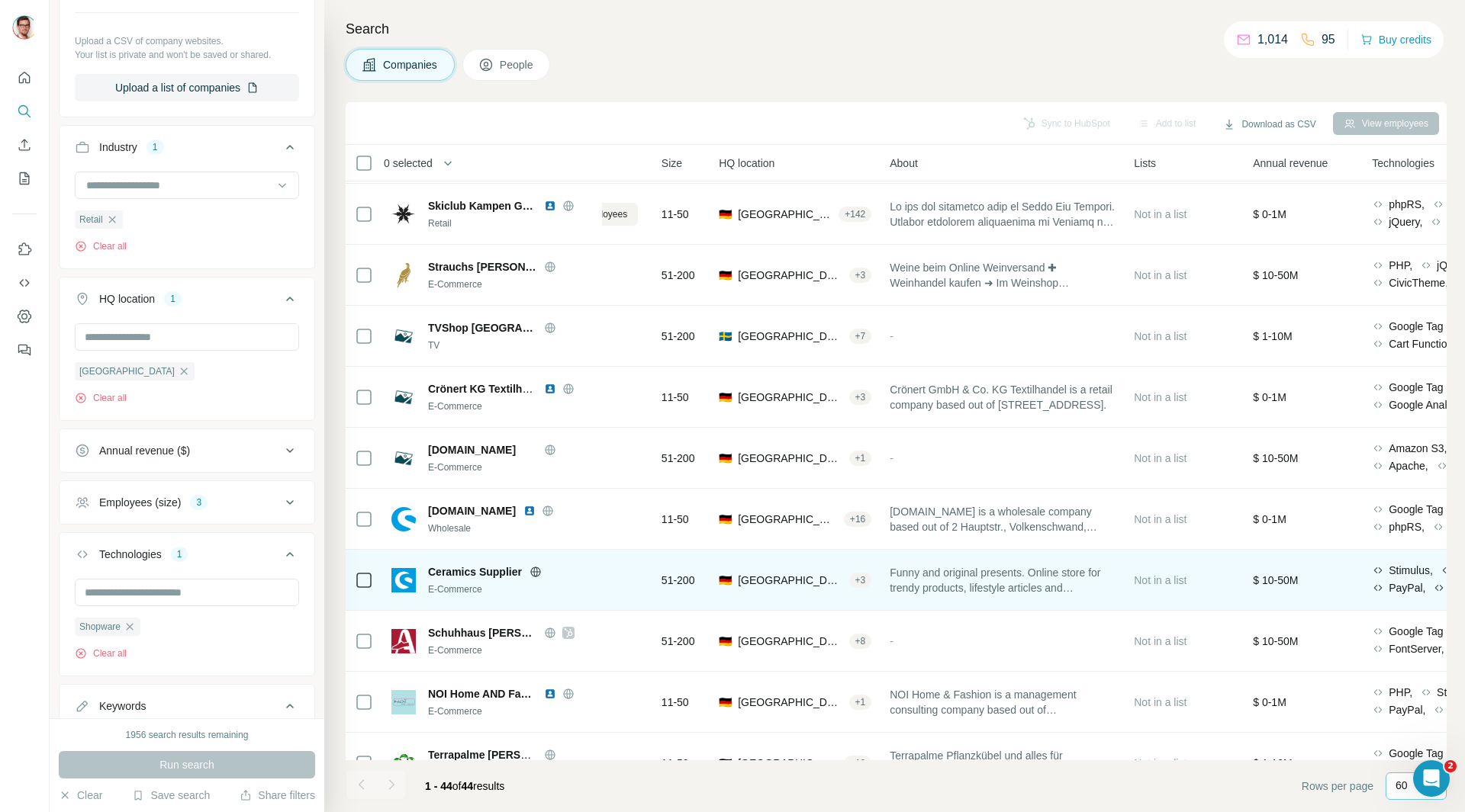
click at [535, 572] on icon at bounding box center [535, 572] width 3 height 10
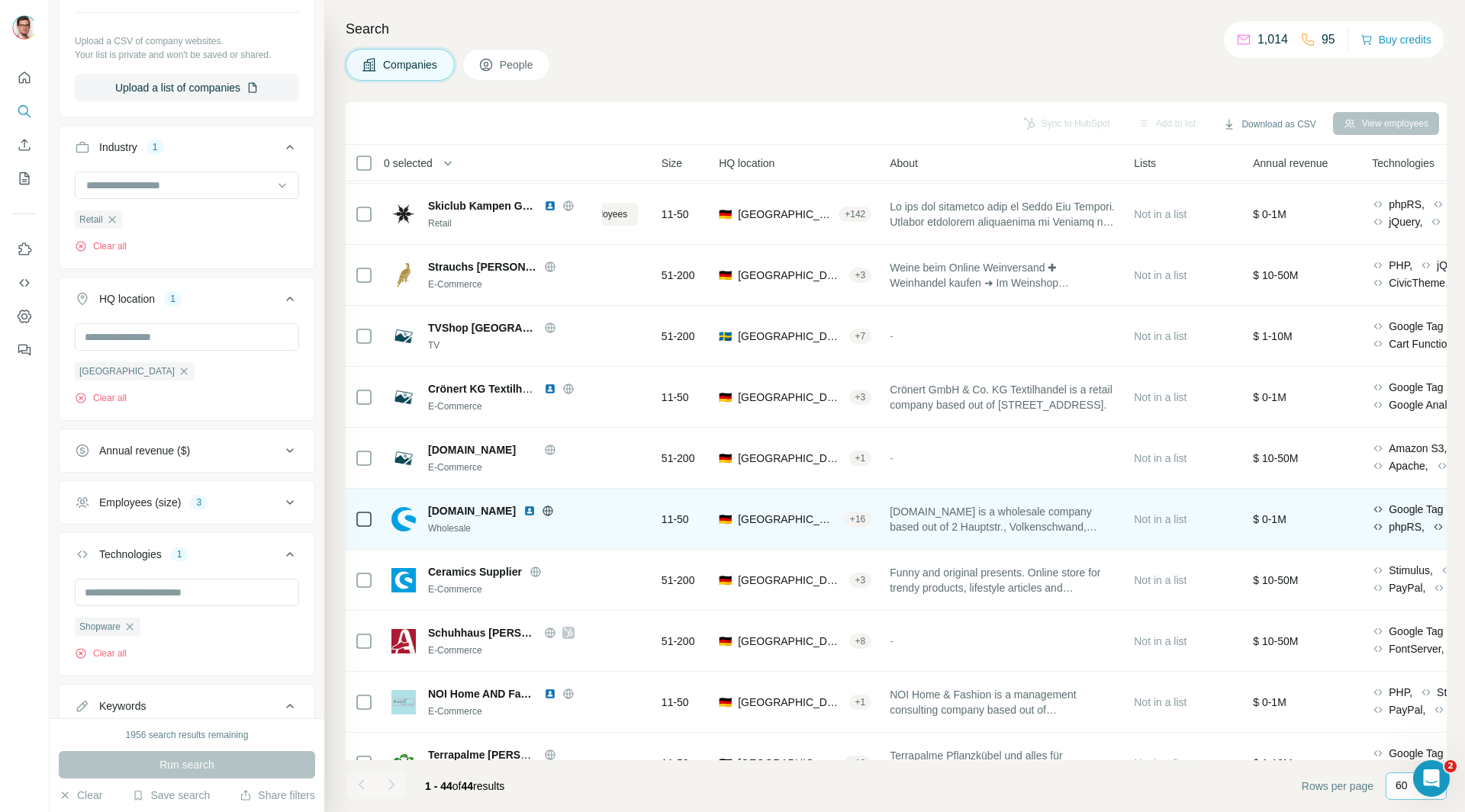
click at [543, 511] on icon at bounding box center [548, 510] width 10 height 1
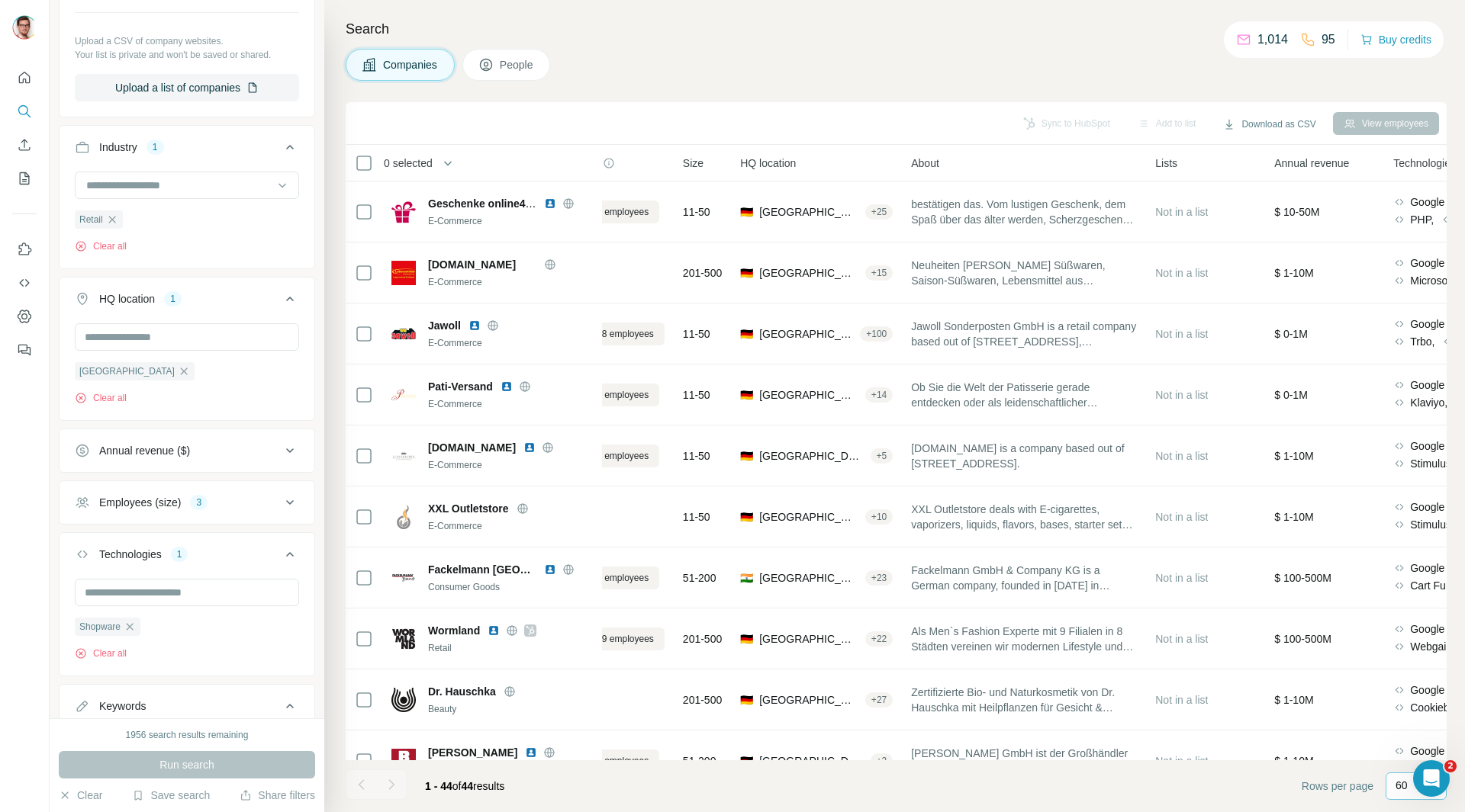
scroll to position [0, 0]
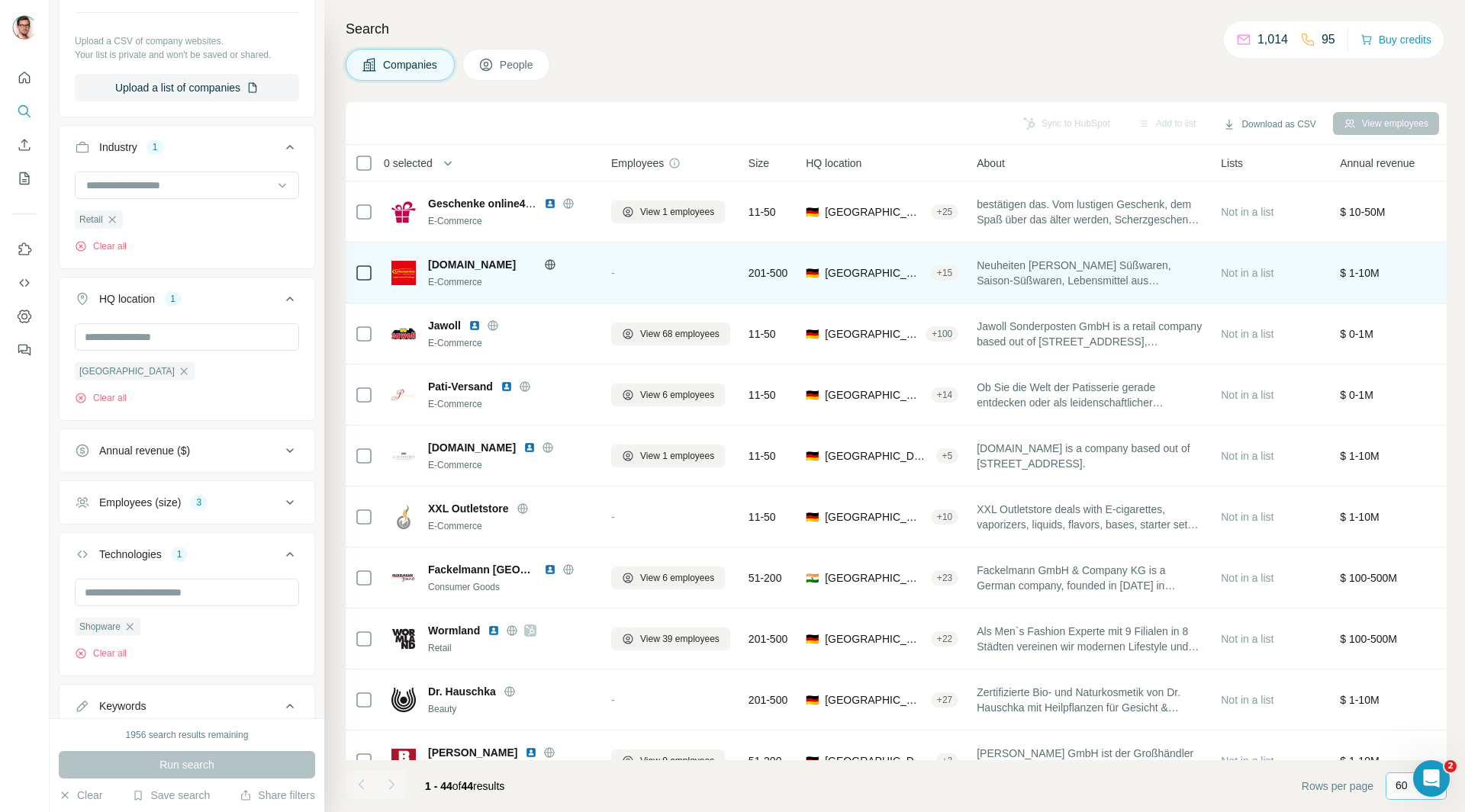
click at [548, 263] on icon at bounding box center [549, 265] width 3 height 10
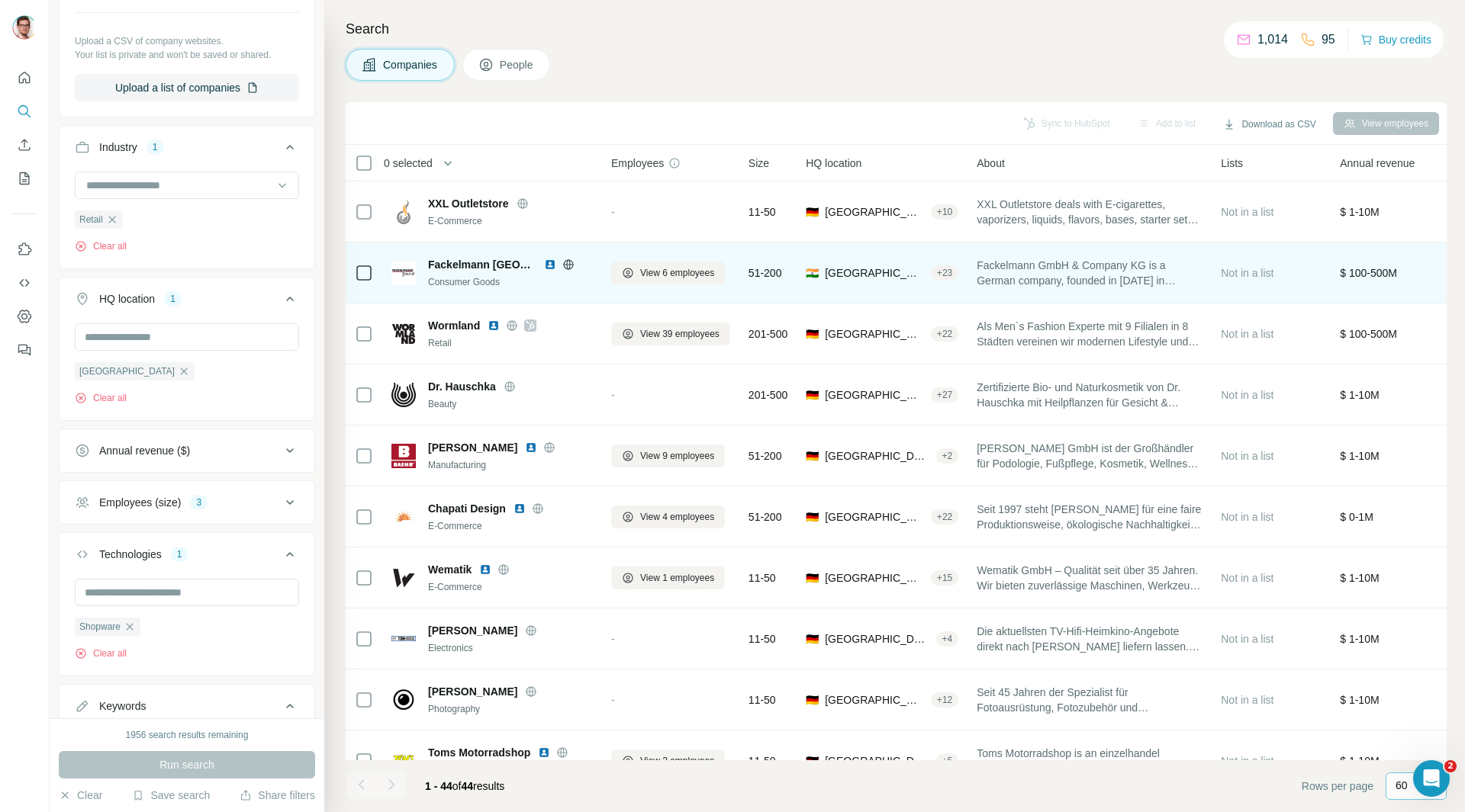
scroll to position [229, 0]
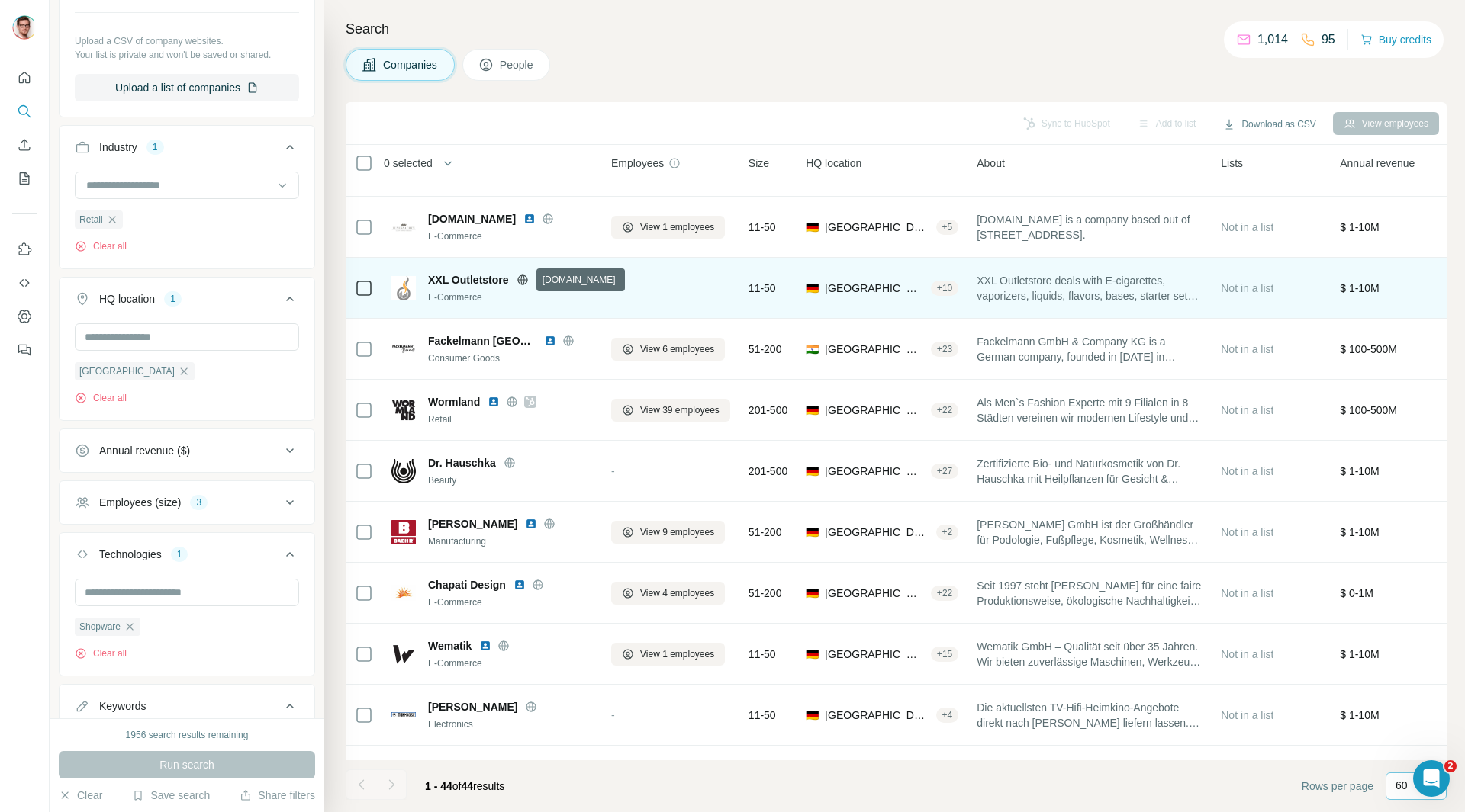
click at [522, 278] on icon at bounding box center [522, 280] width 12 height 12
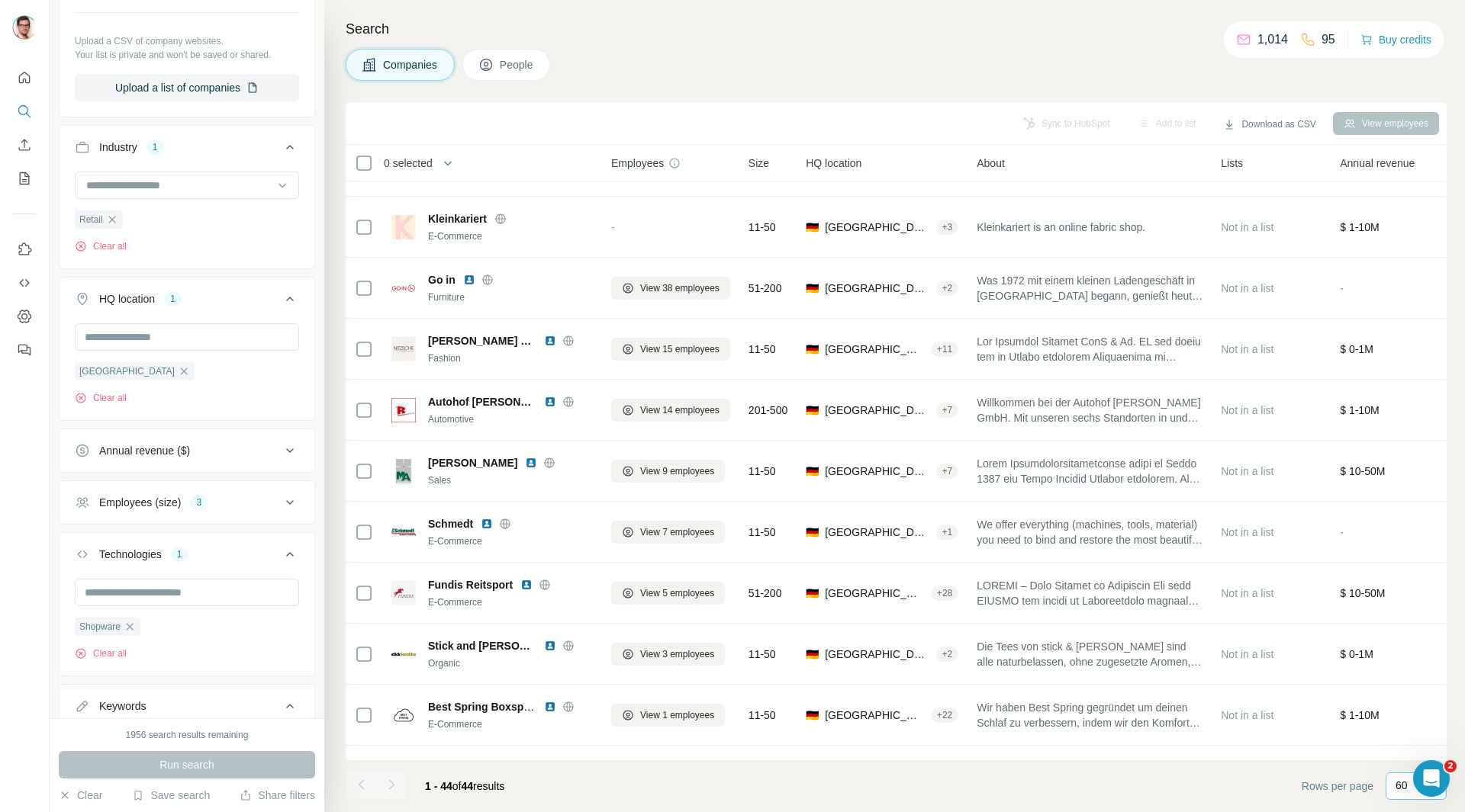
scroll to position [1907, 0]
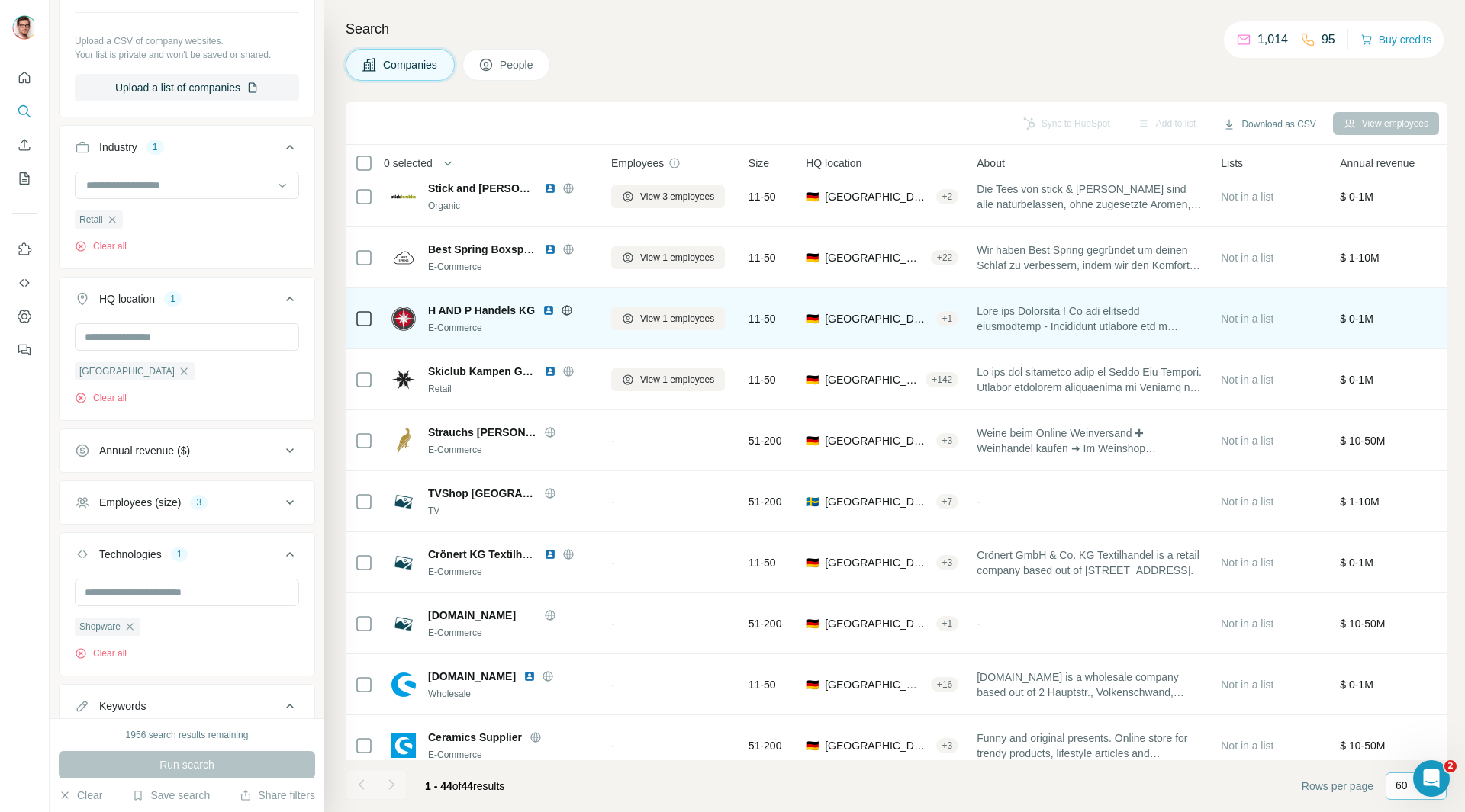
click at [569, 312] on icon at bounding box center [567, 311] width 12 height 12
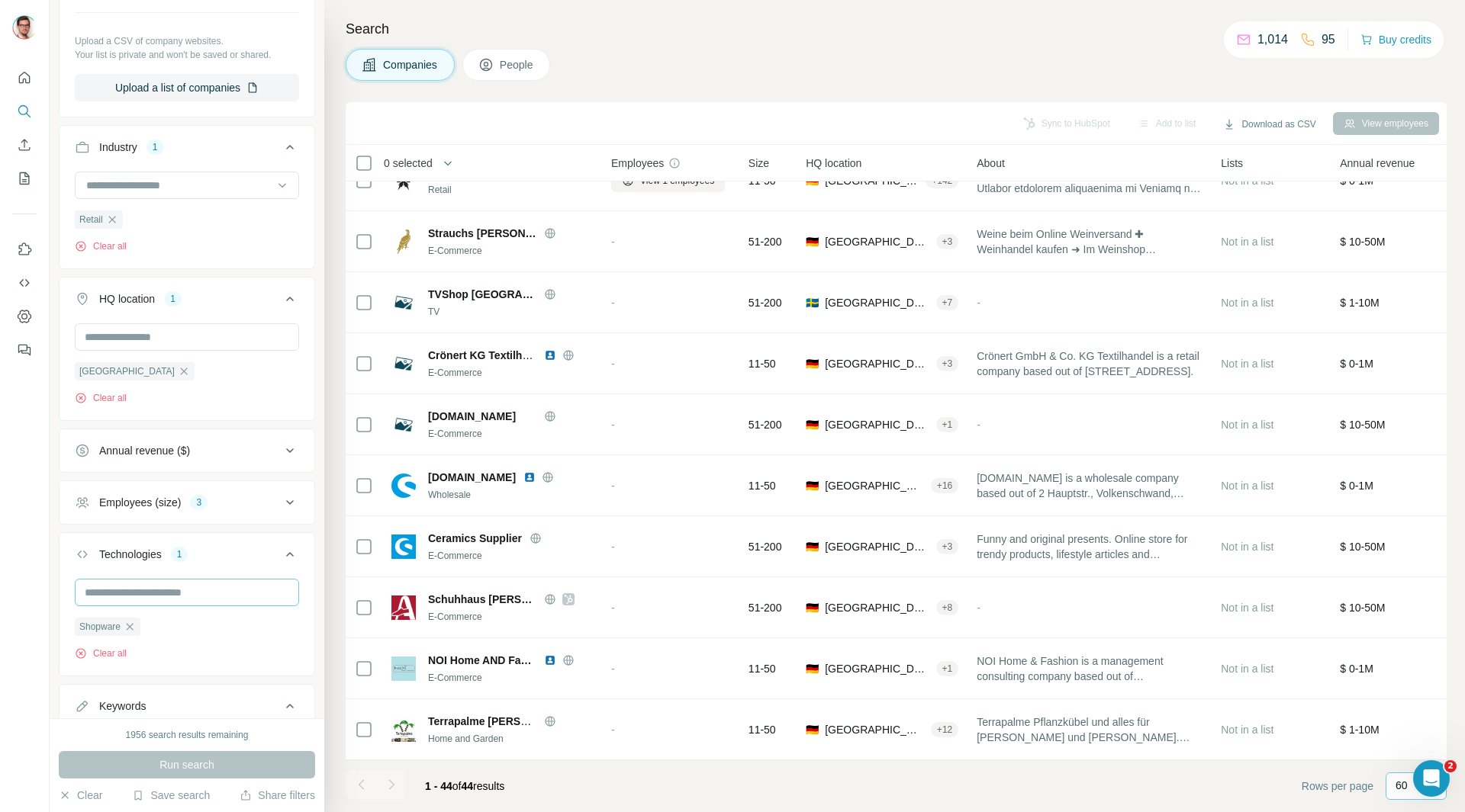
scroll to position [335, 0]
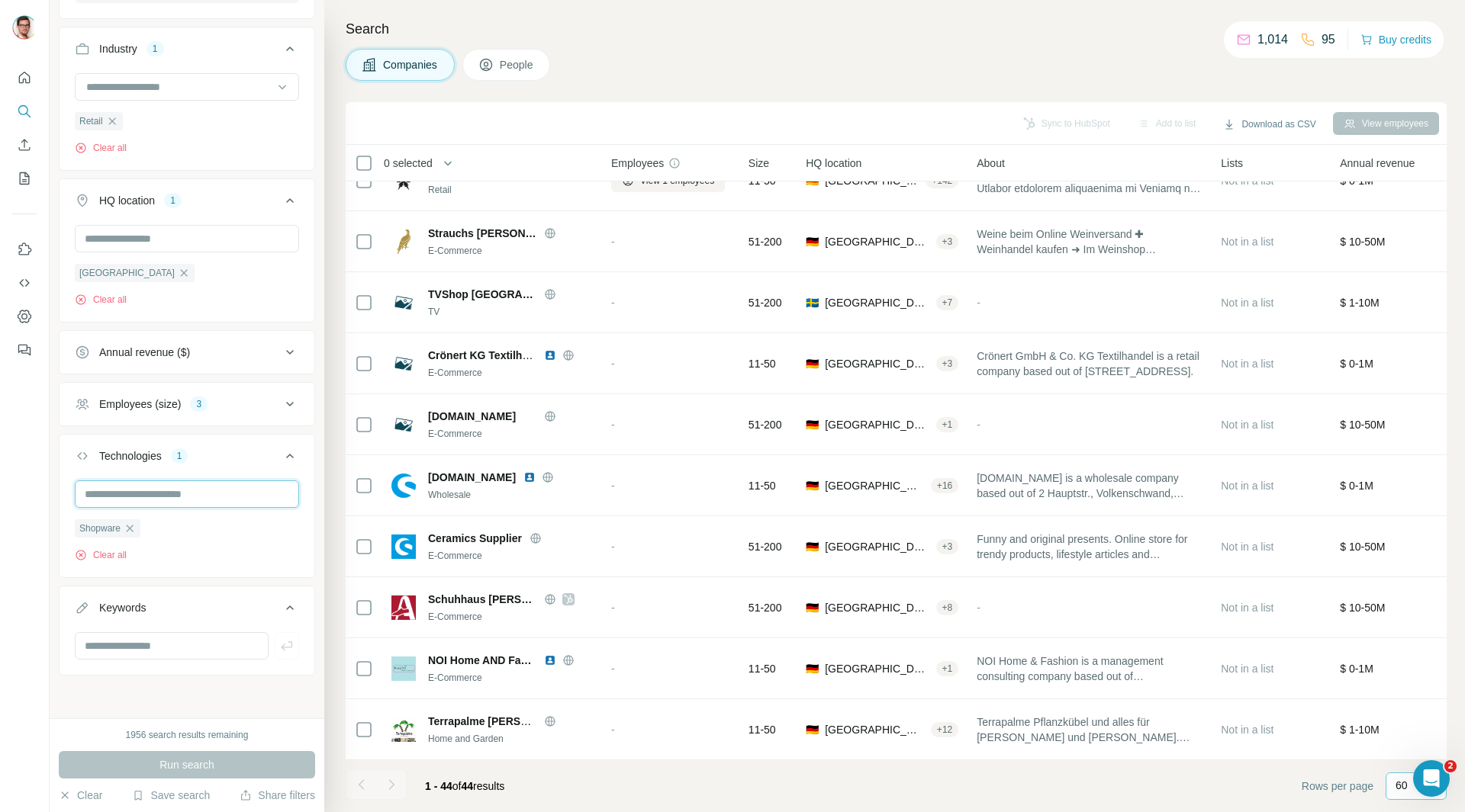
click at [154, 501] on input "text" at bounding box center [187, 494] width 224 height 27
type input "********"
click at [281, 451] on icon at bounding box center [290, 456] width 19 height 19
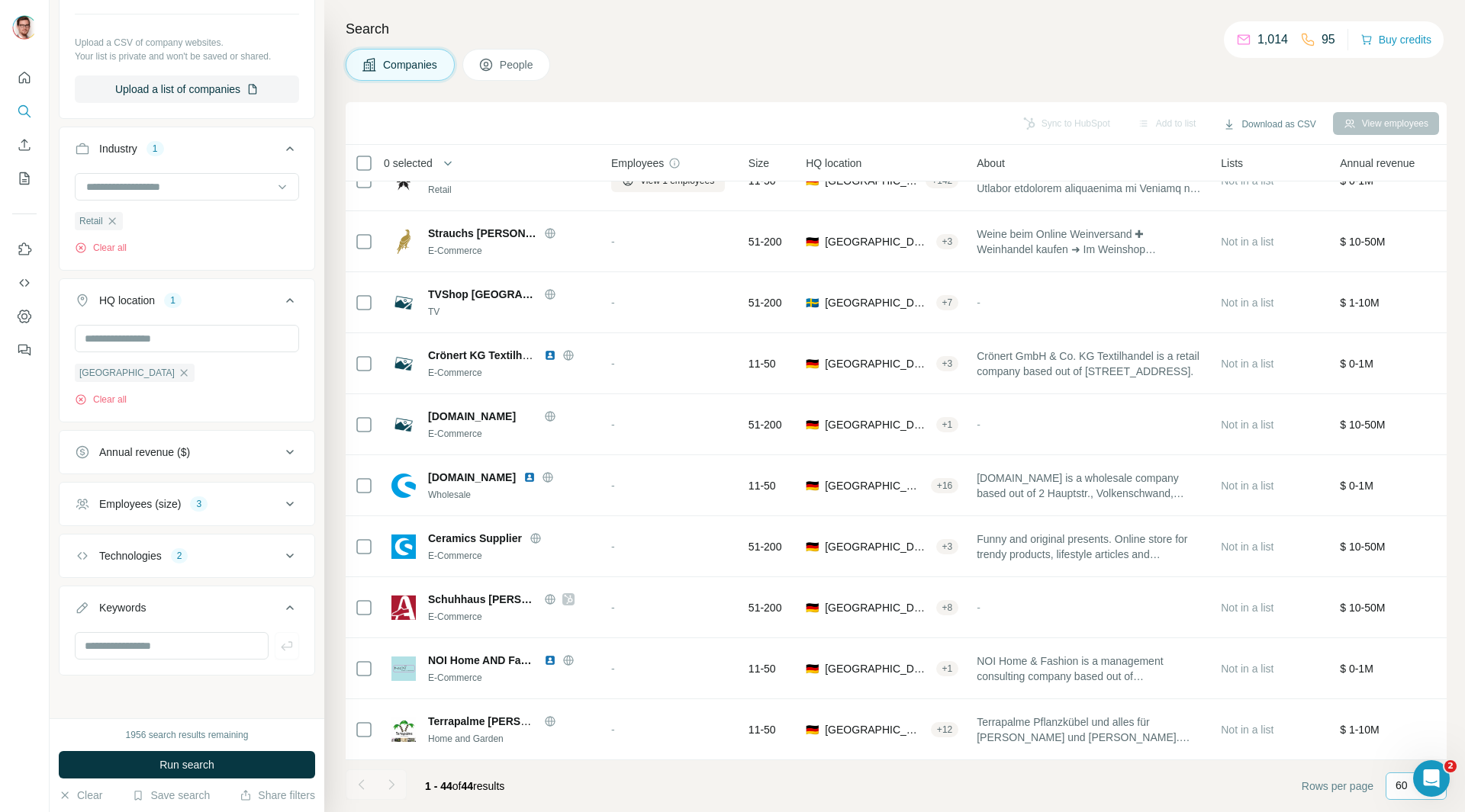
scroll to position [234, 0]
click at [281, 547] on icon at bounding box center [290, 556] width 19 height 19
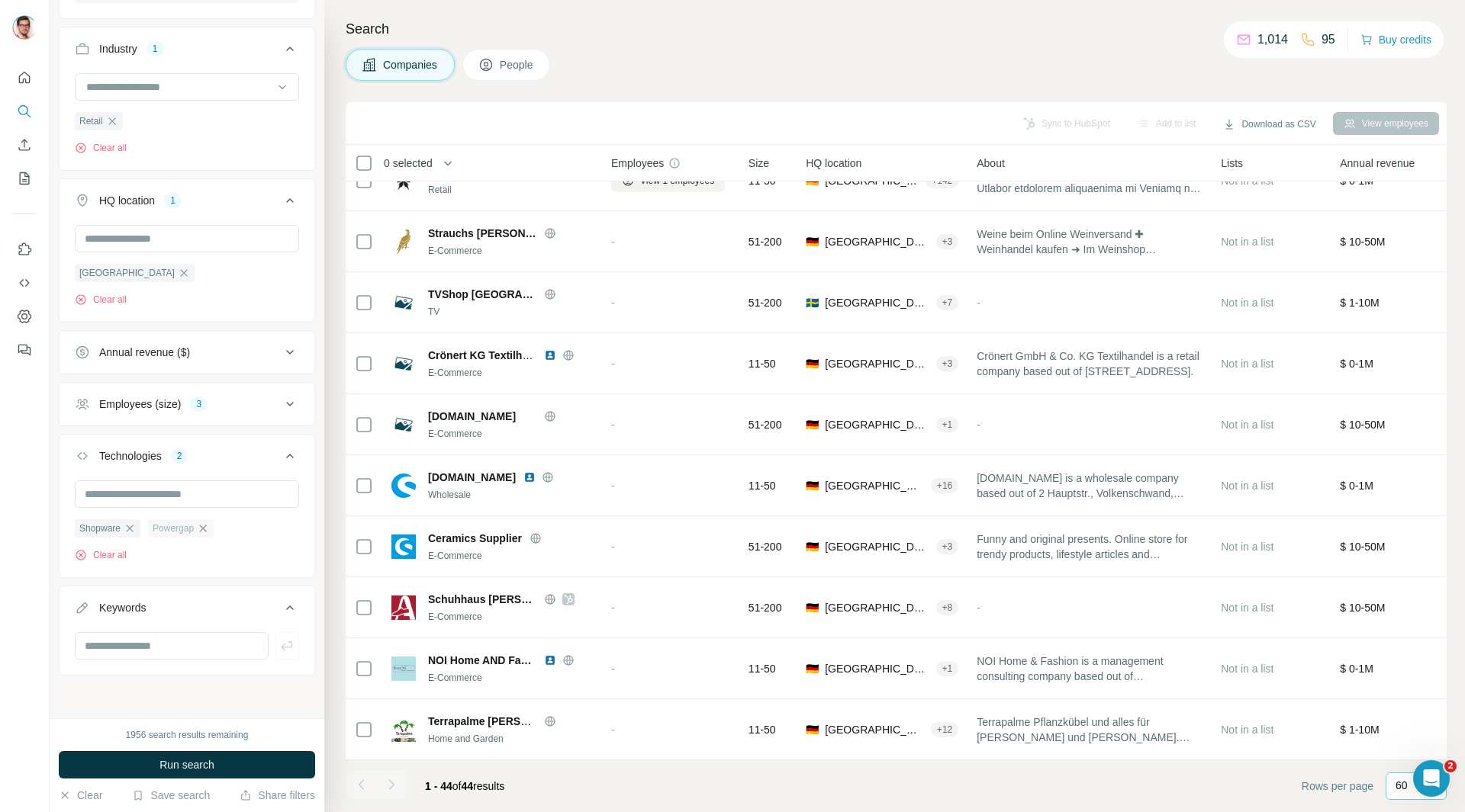
click at [206, 526] on icon "button" at bounding box center [203, 529] width 12 height 12
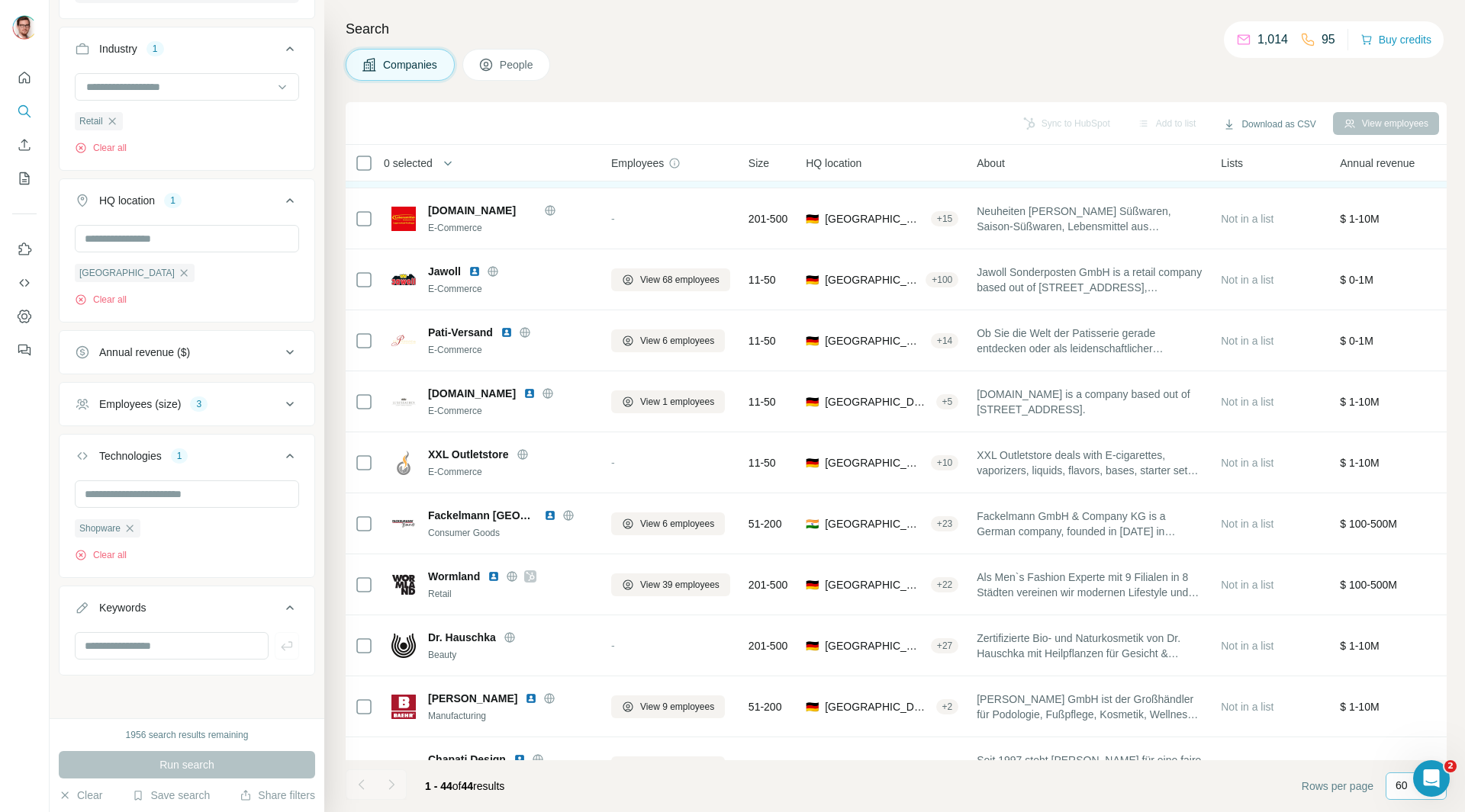
scroll to position [0, 0]
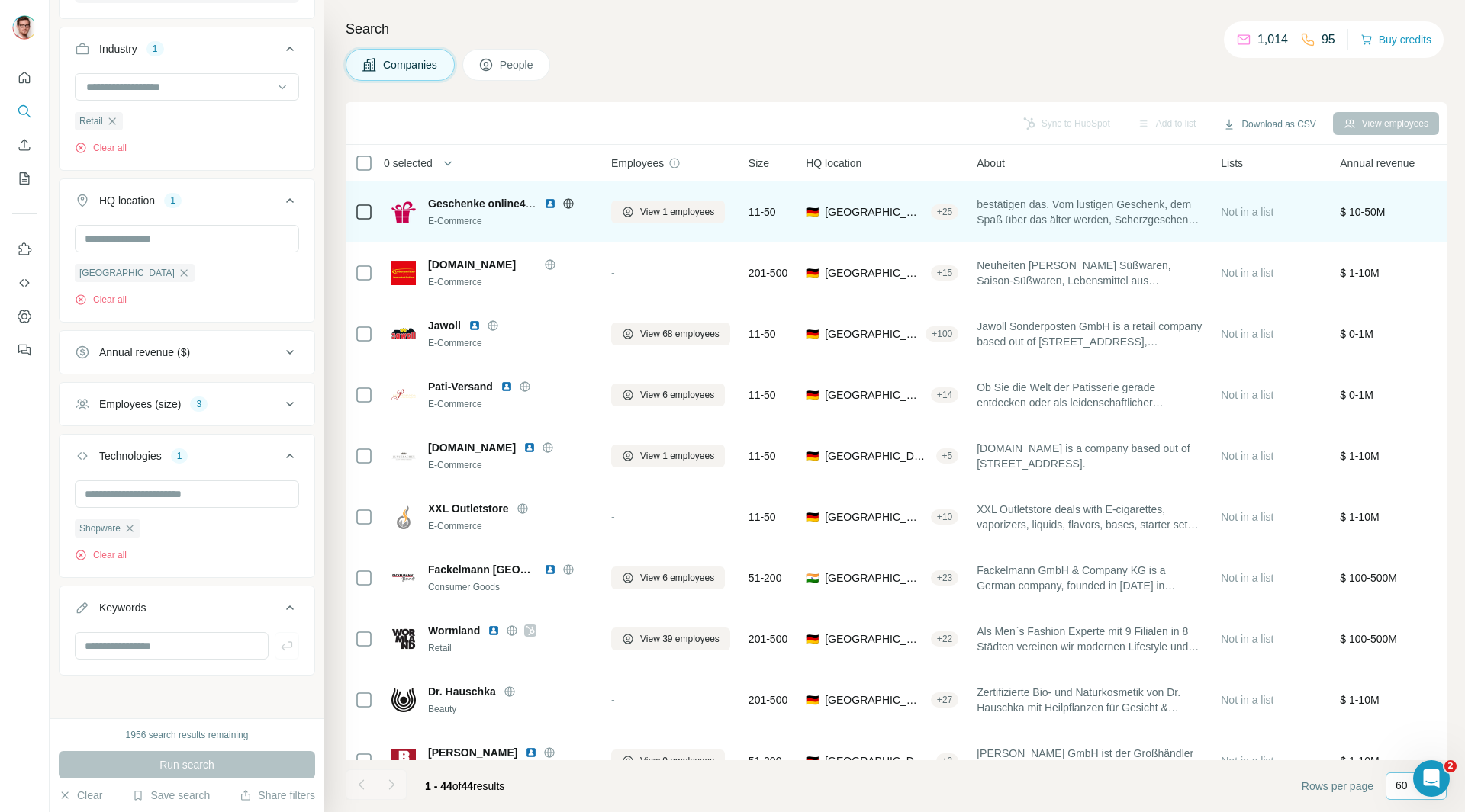
click at [571, 202] on icon at bounding box center [568, 204] width 12 height 12
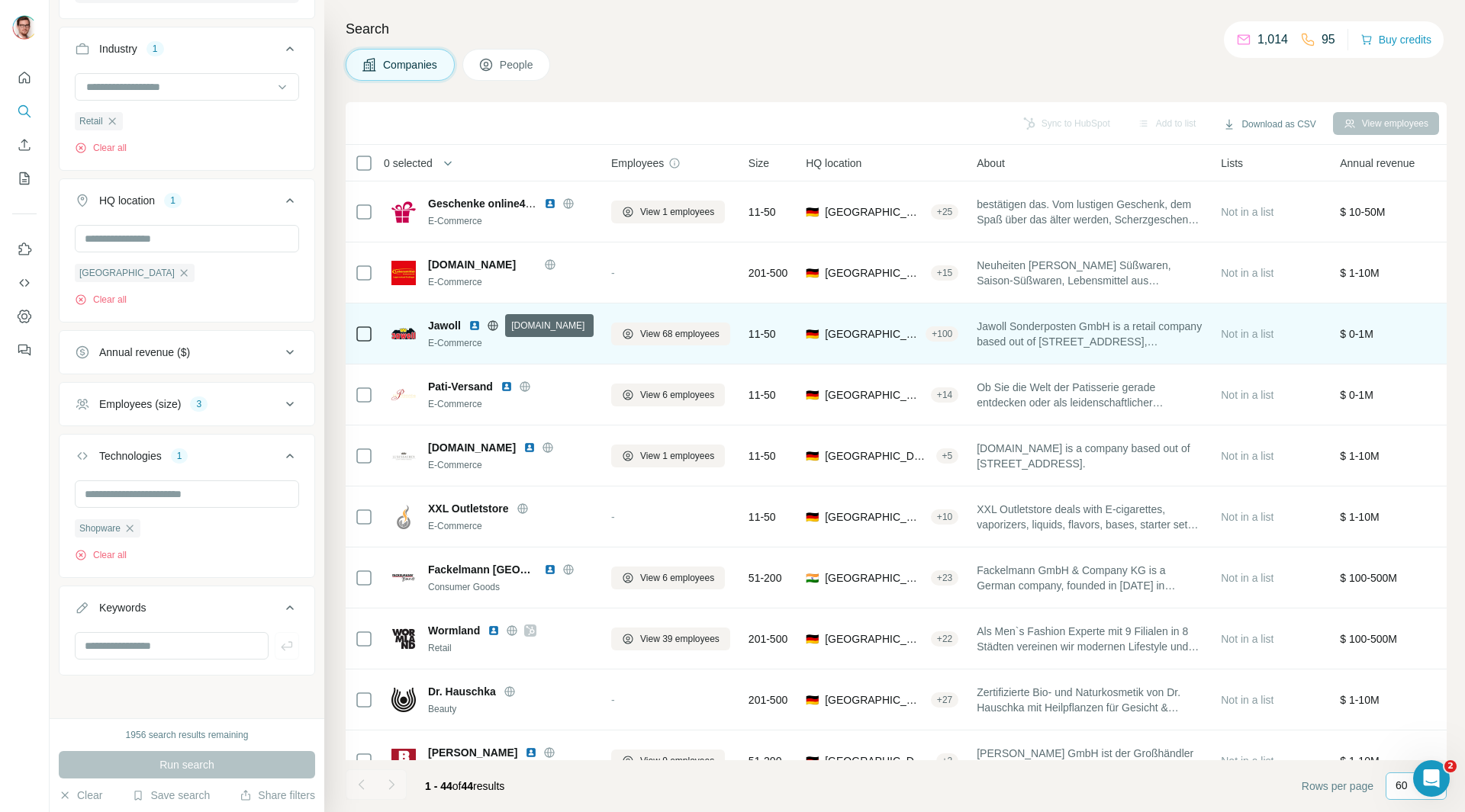
click at [490, 324] on icon at bounding box center [492, 326] width 12 height 12
